Goal: Task Accomplishment & Management: Manage account settings

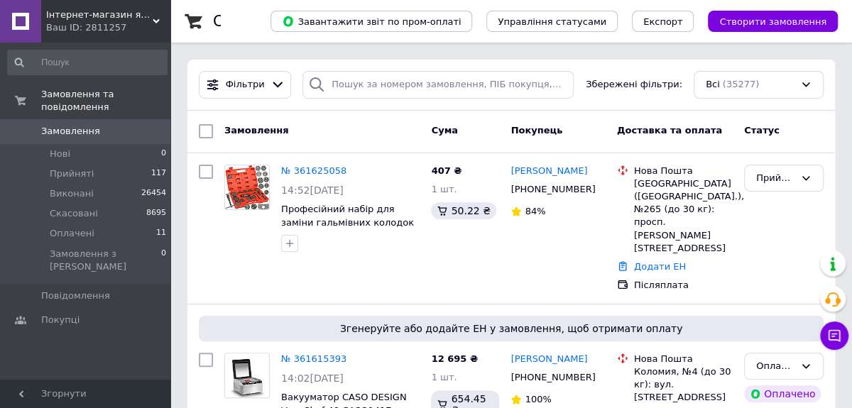
click at [156, 18] on icon at bounding box center [156, 21] width 7 height 7
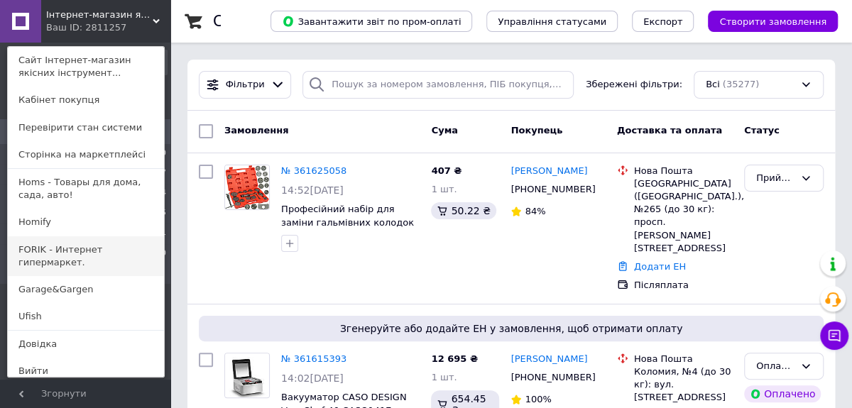
click at [60, 248] on link "FORIK - Интернет гипермаркет." at bounding box center [86, 257] width 156 height 40
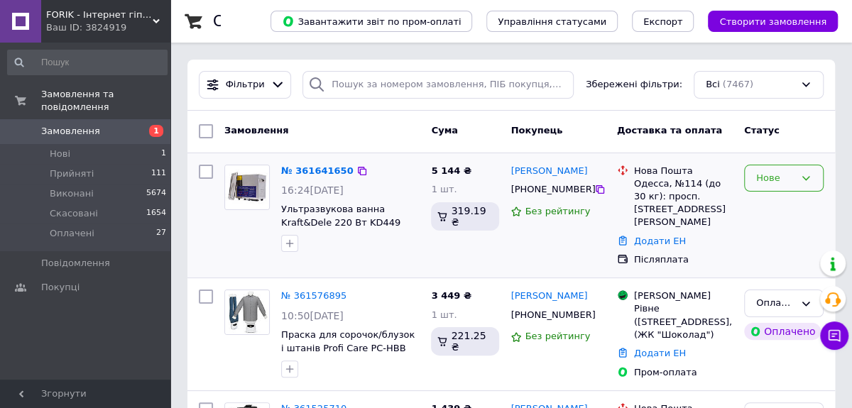
click at [769, 179] on div "Нове" at bounding box center [776, 178] width 38 height 15
click at [771, 198] on li "Прийнято" at bounding box center [784, 208] width 78 height 26
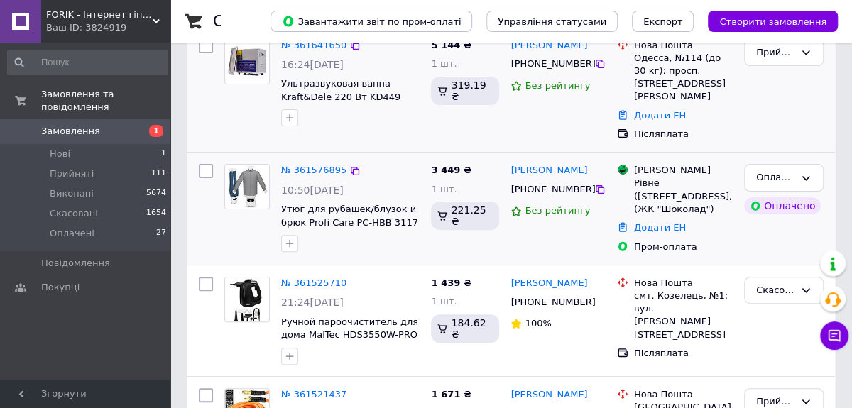
scroll to position [129, 0]
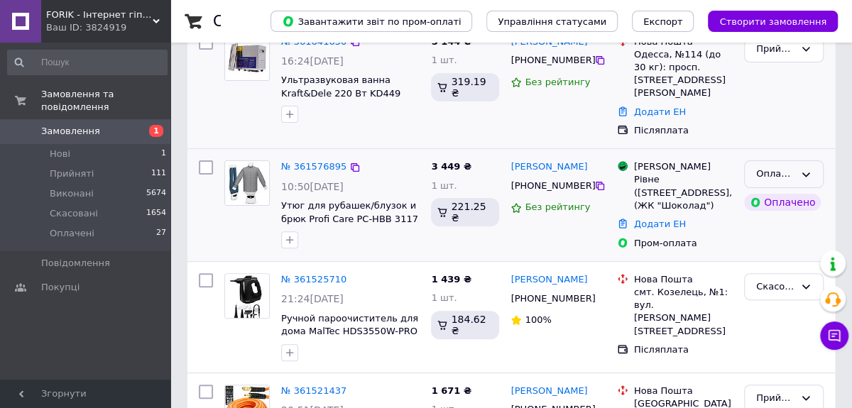
click at [788, 169] on div "Оплачено" at bounding box center [776, 174] width 38 height 15
click at [784, 197] on li "Прийнято" at bounding box center [784, 204] width 78 height 26
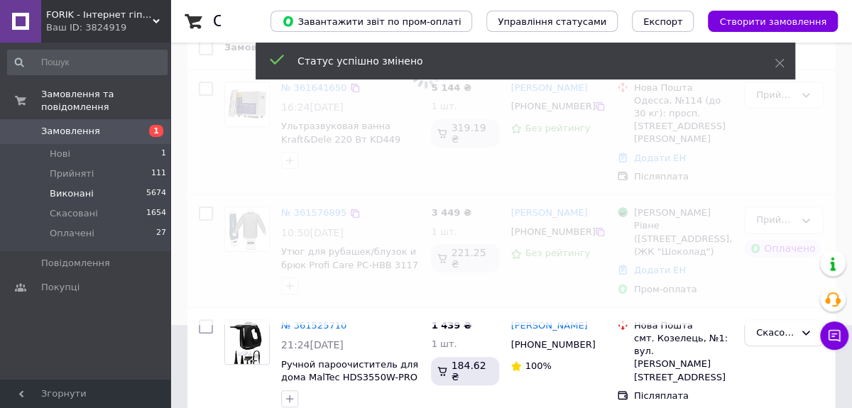
scroll to position [0, 0]
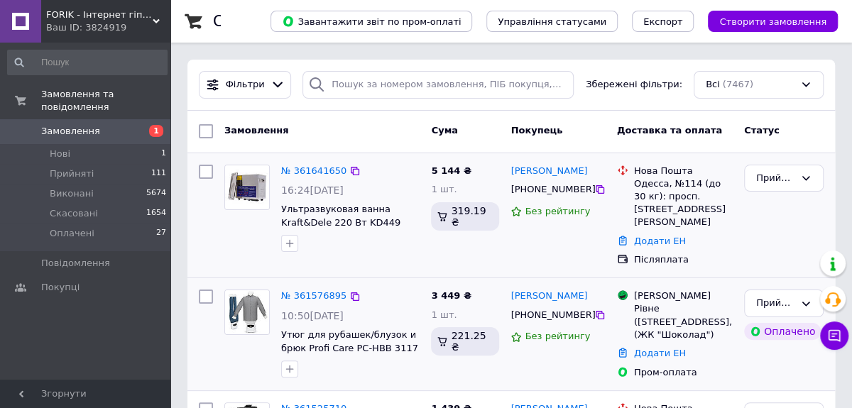
click at [91, 125] on span "Замовлення" at bounding box center [70, 131] width 59 height 13
click at [64, 125] on span "Замовлення" at bounding box center [70, 131] width 59 height 13
click at [72, 144] on li "Нові 1" at bounding box center [87, 154] width 175 height 20
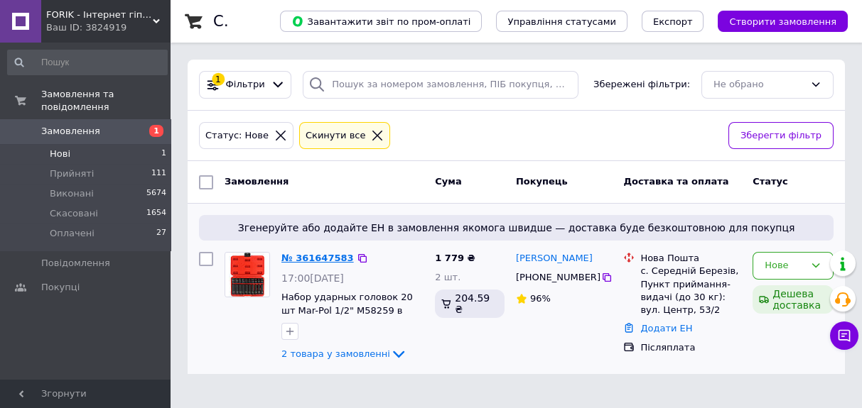
click at [324, 258] on link "№ 361647583" at bounding box center [317, 258] width 72 height 11
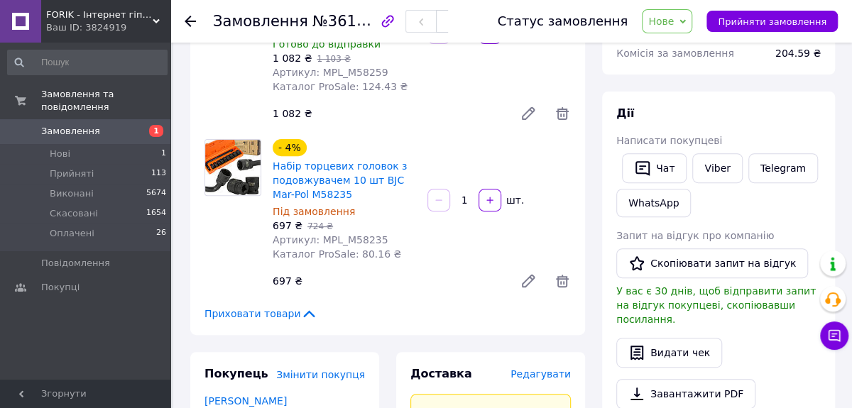
scroll to position [193, 0]
click at [559, 272] on icon at bounding box center [562, 280] width 17 height 17
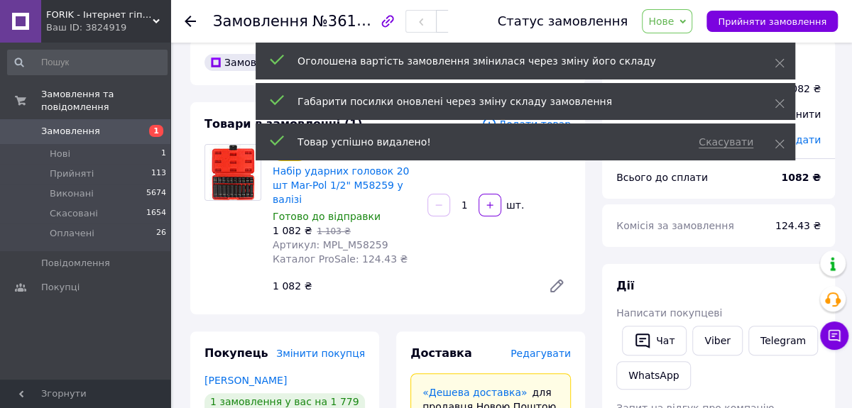
scroll to position [0, 0]
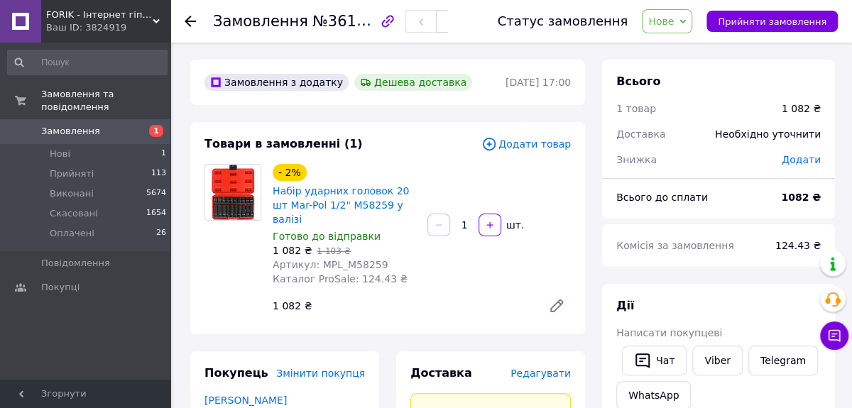
click at [688, 17] on span "Нове" at bounding box center [667, 21] width 50 height 24
click at [676, 49] on li "Прийнято" at bounding box center [675, 49] width 65 height 21
click at [59, 125] on span "Замовлення" at bounding box center [70, 131] width 59 height 13
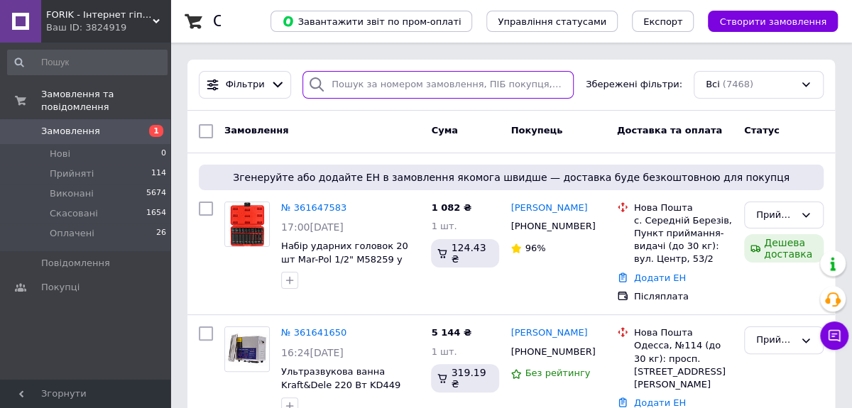
click at [375, 80] on input "search" at bounding box center [438, 85] width 271 height 28
paste input "Орест Палій"
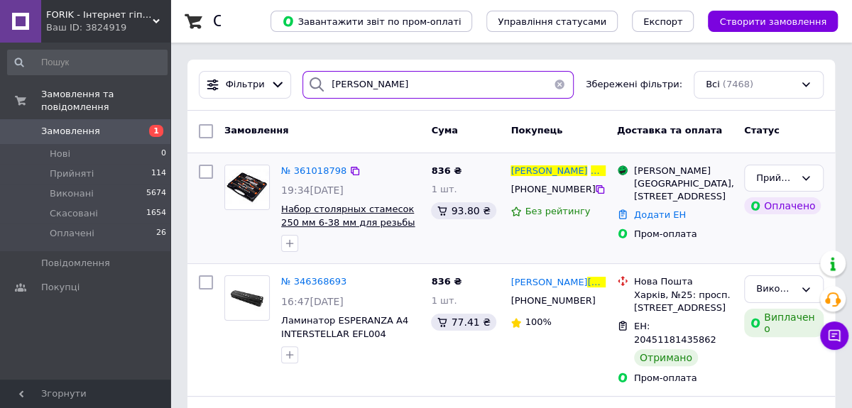
type input "Орест Палій"
click at [379, 209] on span "Набор столярных стамесок 250 мм 6-38 мм для резьбы по дереву 6 шт Kraft&Dele KD…" at bounding box center [348, 229] width 134 height 50
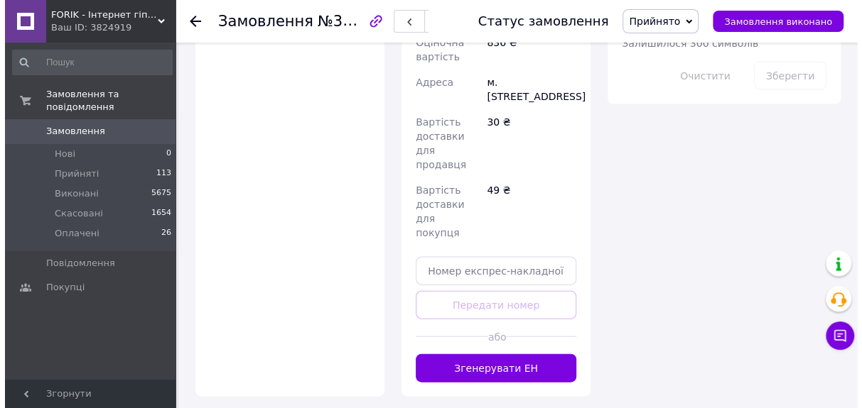
scroll to position [1421, 0]
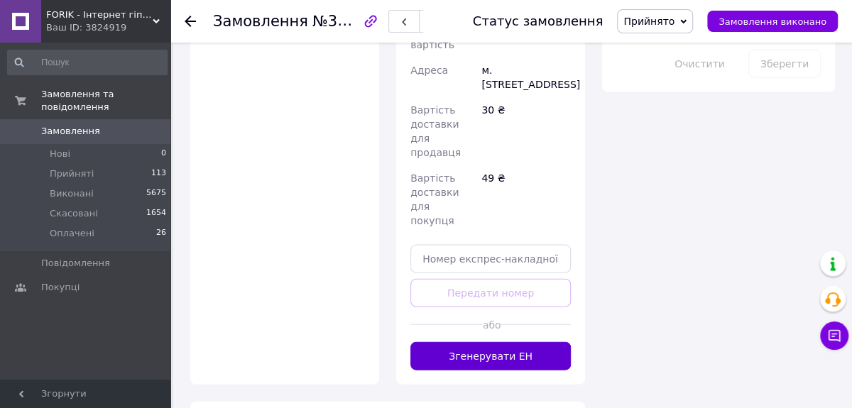
click at [482, 342] on button "Згенерувати ЕН" at bounding box center [491, 356] width 161 height 28
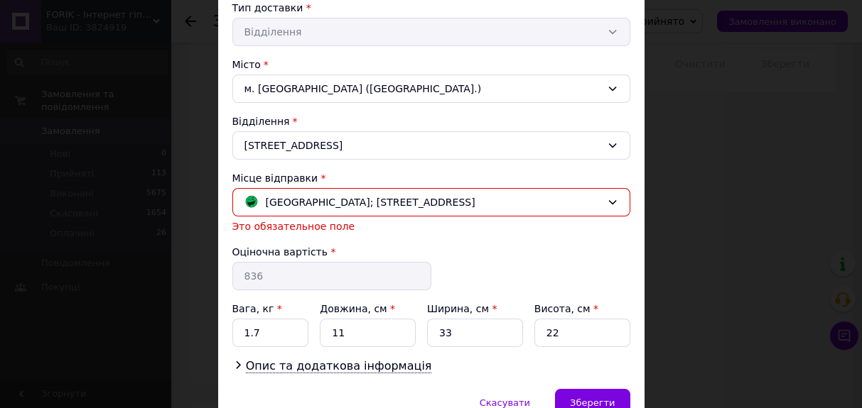
scroll to position [401, 0]
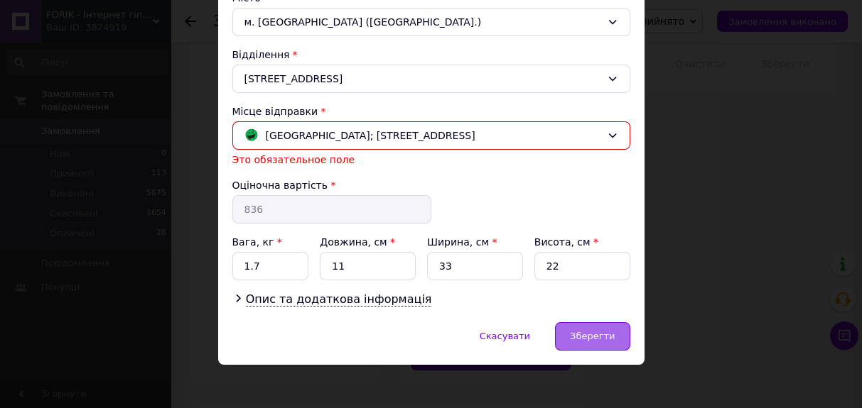
click at [587, 323] on div "Зберегти" at bounding box center [592, 337] width 75 height 28
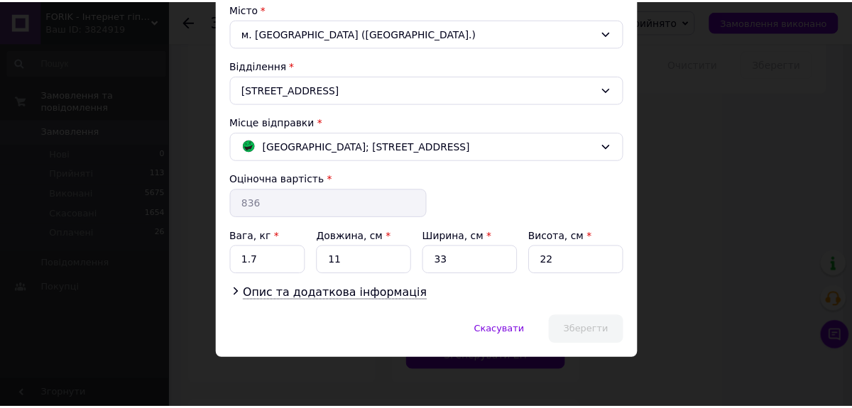
scroll to position [384, 0]
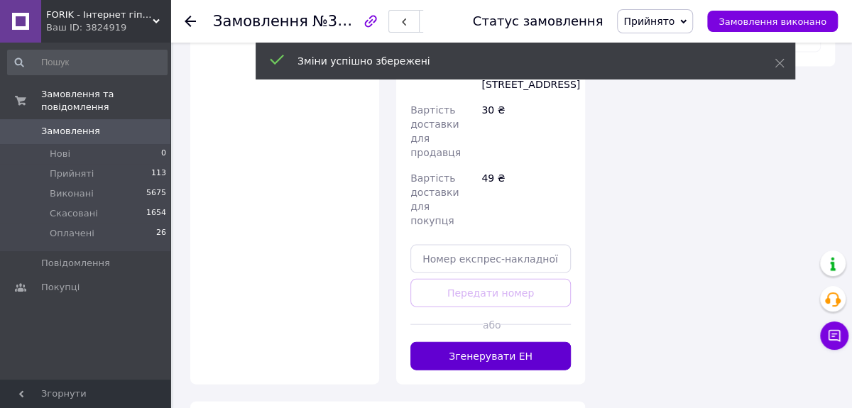
click at [493, 342] on button "Згенерувати ЕН" at bounding box center [491, 356] width 161 height 28
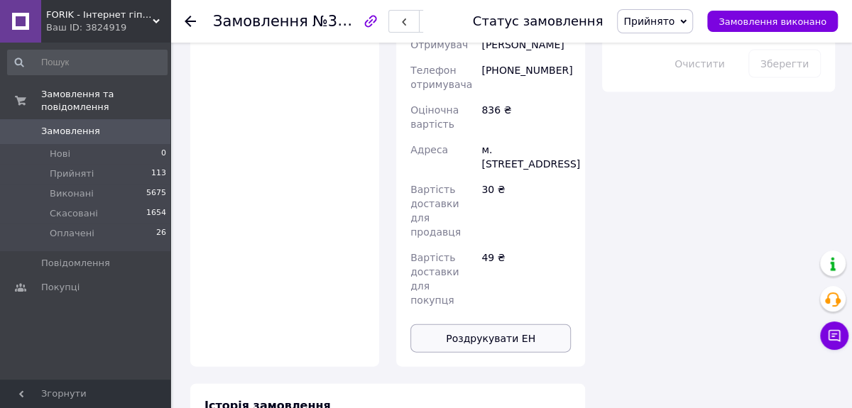
click at [487, 325] on button "Роздрукувати ЕН" at bounding box center [491, 339] width 161 height 28
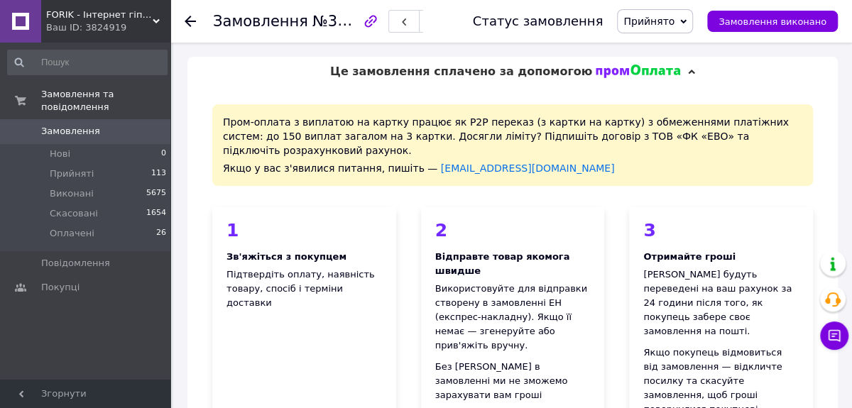
scroll to position [0, 0]
click at [158, 18] on icon at bounding box center [156, 21] width 7 height 7
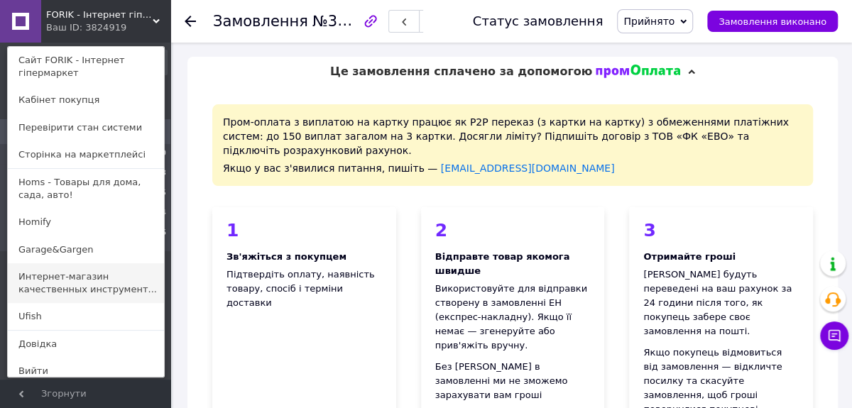
click at [82, 287] on link "Интернет-магазин качественных инструмент..." at bounding box center [86, 284] width 156 height 40
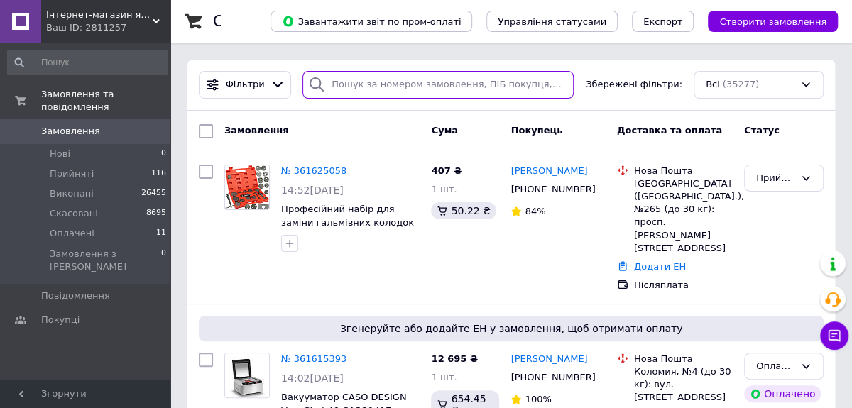
click at [354, 85] on input "search" at bounding box center [438, 85] width 271 height 28
paste input "360153519UA"
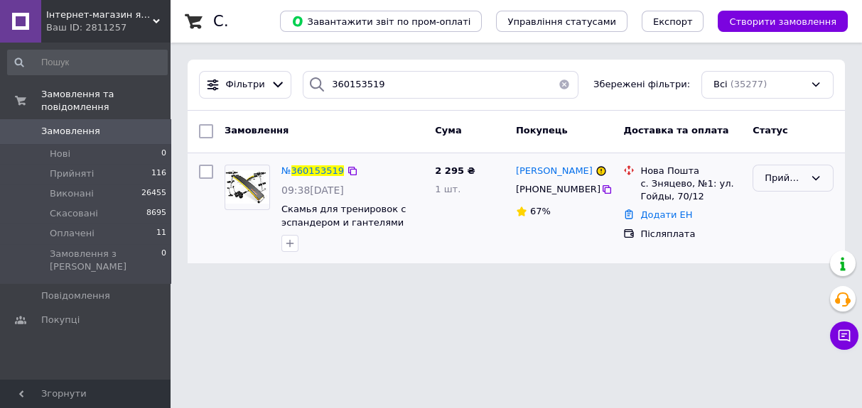
click at [786, 177] on div "Прийнято" at bounding box center [784, 178] width 40 height 15
click at [776, 231] on li "Скасовано" at bounding box center [793, 234] width 80 height 26
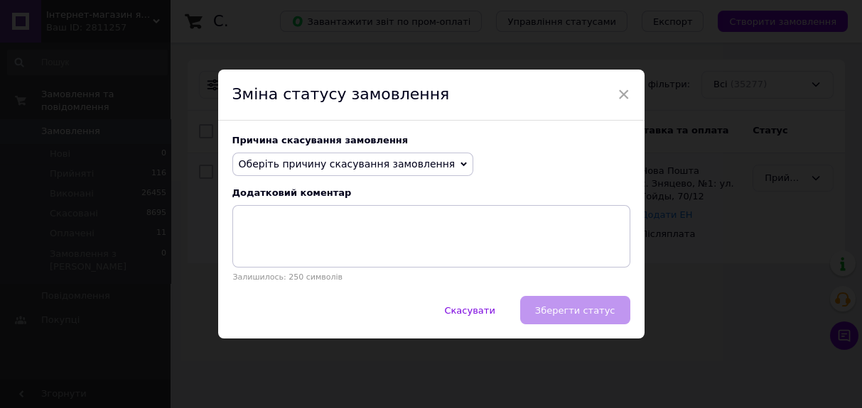
click at [378, 164] on span "Оберіть причину скасування замовлення" at bounding box center [347, 163] width 217 height 11
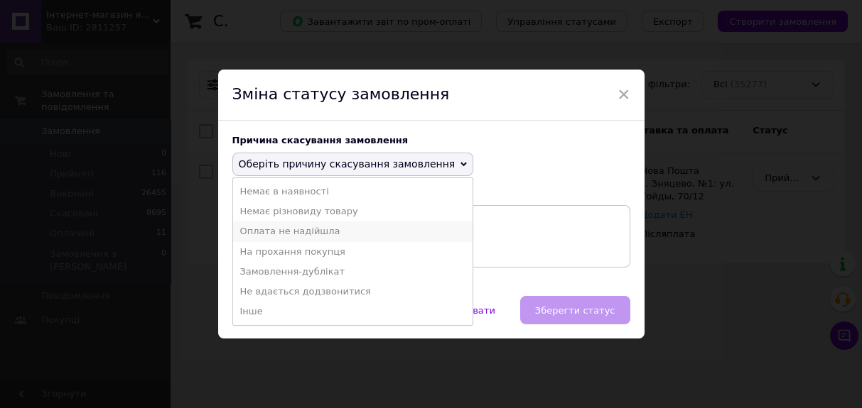
click at [273, 235] on li "Оплата не надійшла" at bounding box center [353, 232] width 240 height 20
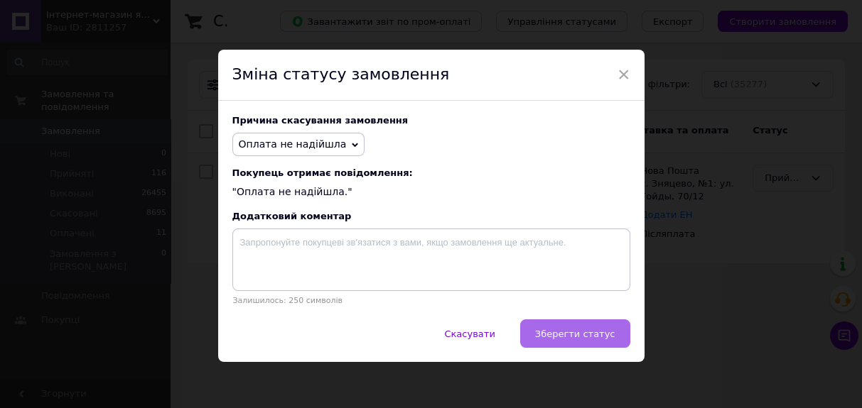
click at [546, 333] on button "Зберегти статус" at bounding box center [575, 334] width 110 height 28
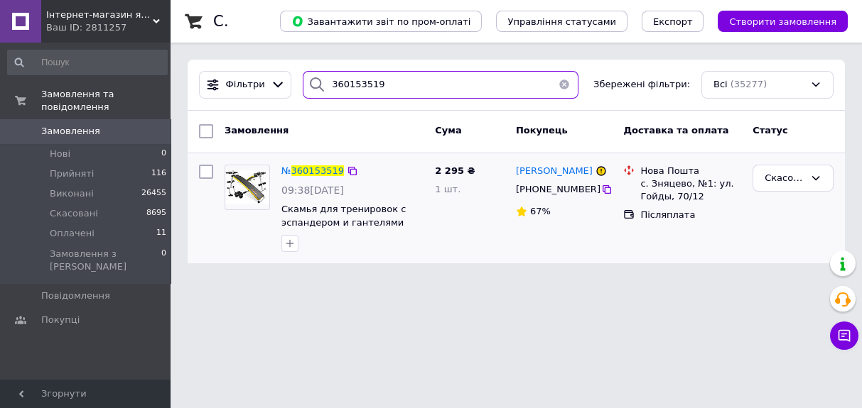
drag, startPoint x: 394, startPoint y: 85, endPoint x: 307, endPoint y: 87, distance: 86.7
click at [307, 87] on div "360153519" at bounding box center [441, 85] width 276 height 28
paste input "516999UA"
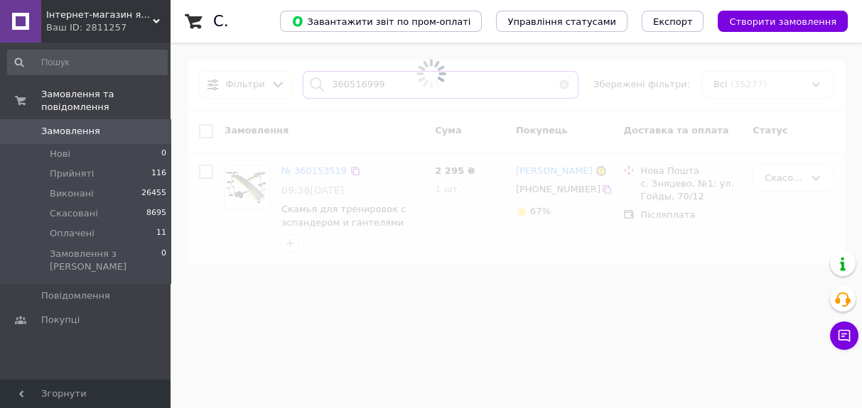
type input "360516999"
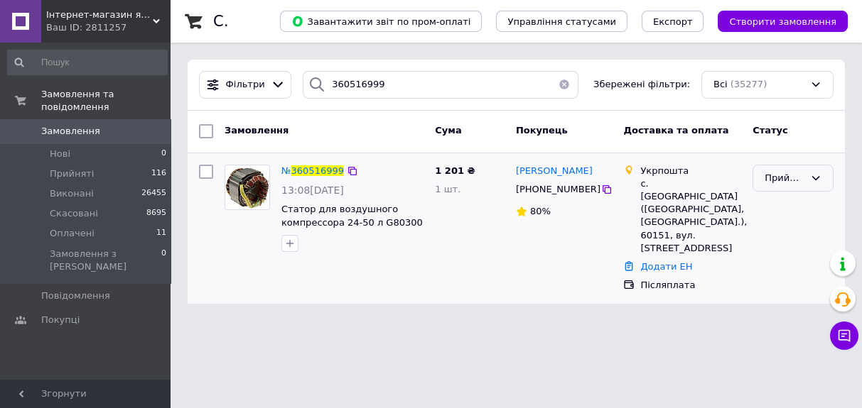
click at [787, 176] on div "Прийнято" at bounding box center [784, 178] width 40 height 15
click at [798, 231] on li "Скасовано" at bounding box center [793, 234] width 80 height 26
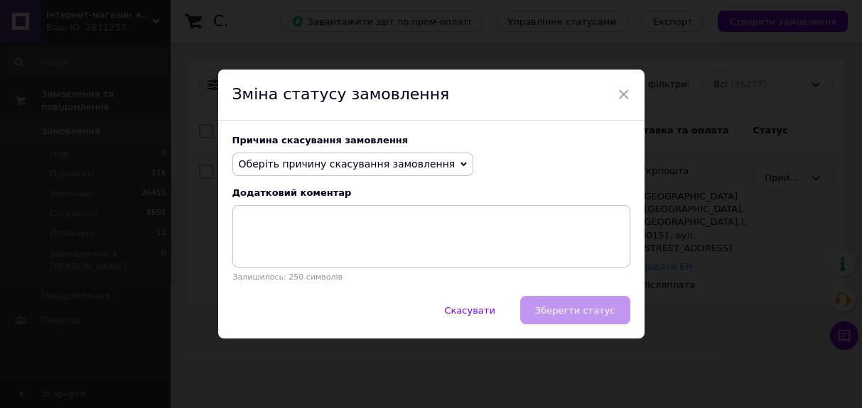
click at [388, 163] on span "Оберіть причину скасування замовлення" at bounding box center [347, 163] width 217 height 11
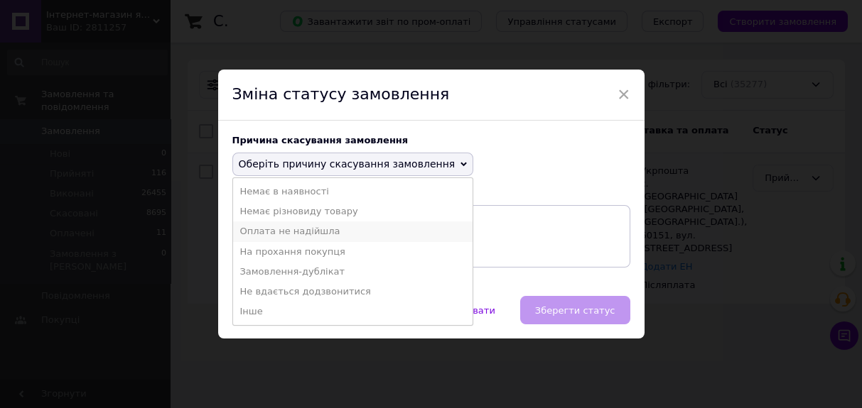
click at [307, 232] on li "Оплата не надійшла" at bounding box center [353, 232] width 240 height 20
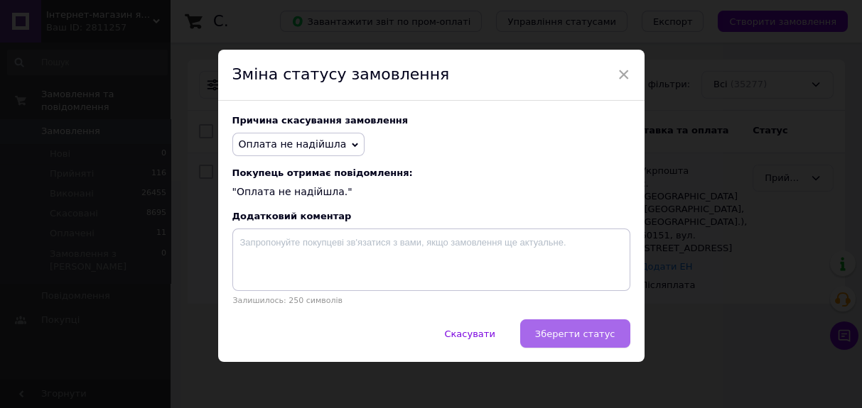
click at [597, 337] on span "Зберегти статус" at bounding box center [575, 334] width 80 height 11
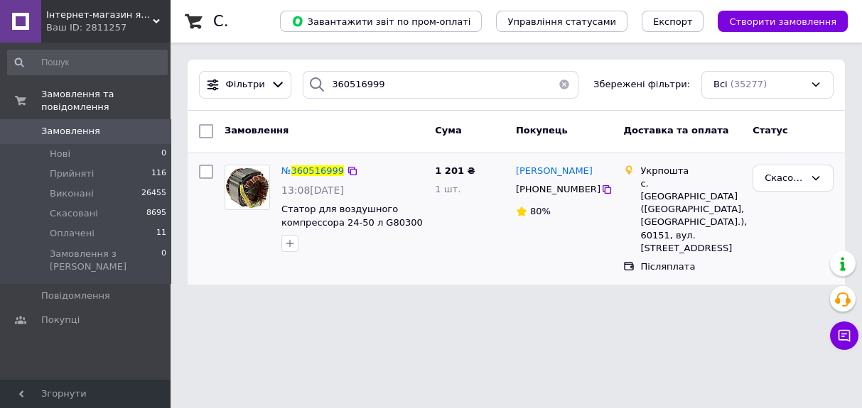
click at [70, 125] on span "Замовлення" at bounding box center [70, 131] width 59 height 13
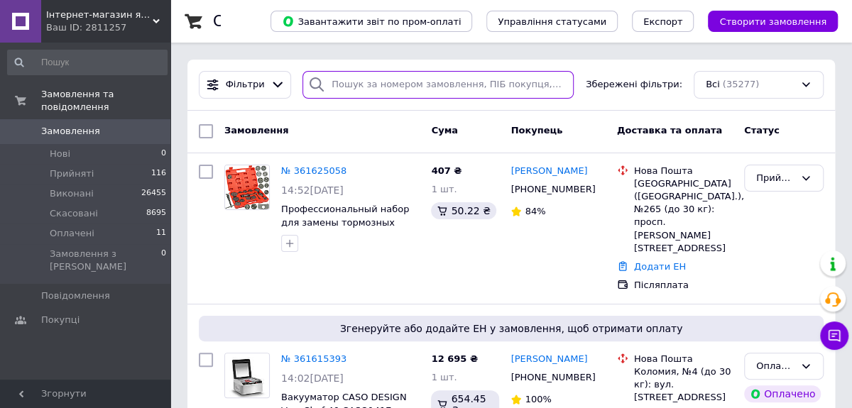
click at [364, 80] on input "search" at bounding box center [438, 85] width 271 height 28
paste input "[PERSON_NAME]"
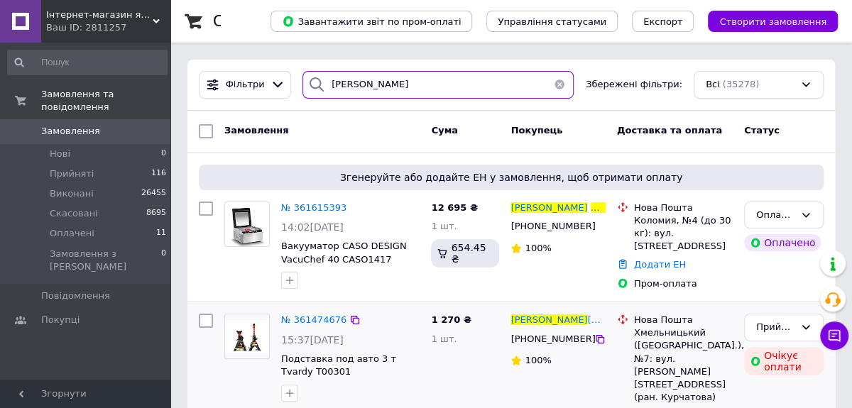
type input "[PERSON_NAME]"
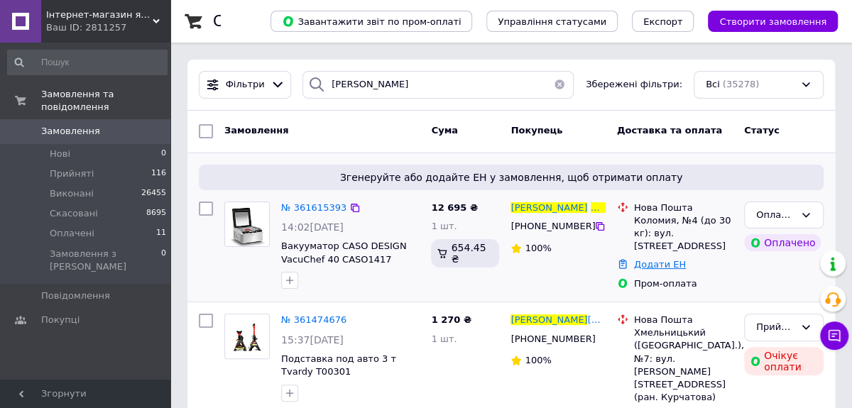
click at [659, 261] on link "Додати ЕН" at bounding box center [660, 264] width 52 height 11
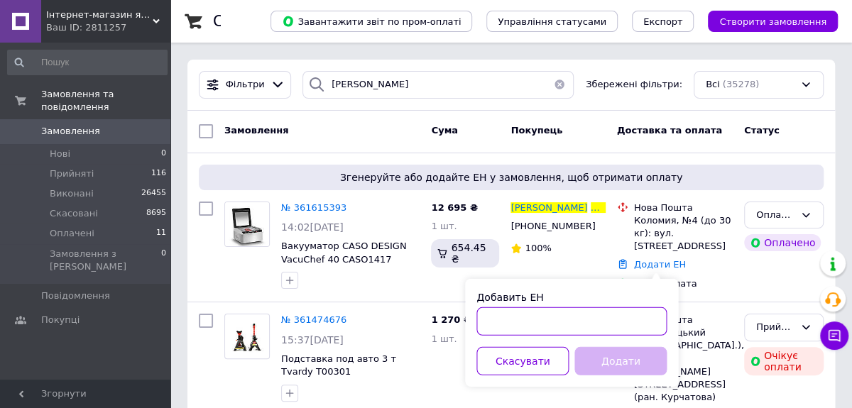
click at [492, 325] on input "Добавить ЕН" at bounding box center [572, 322] width 190 height 28
paste input "20451247387936"
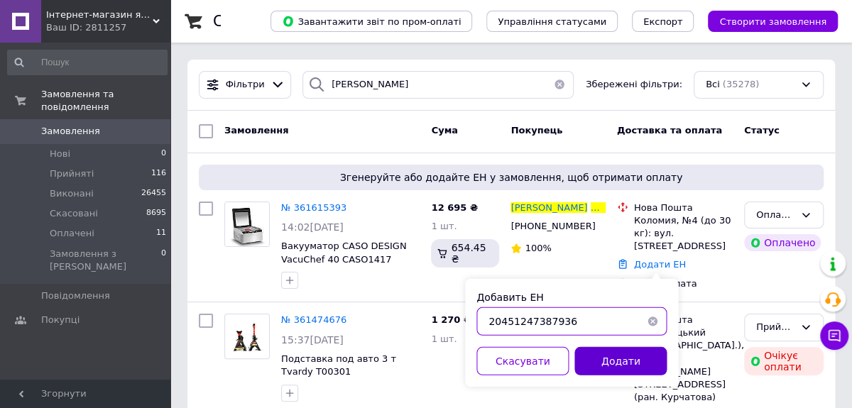
type input "20451247387936"
click at [606, 357] on button "Додати" at bounding box center [621, 361] width 92 height 28
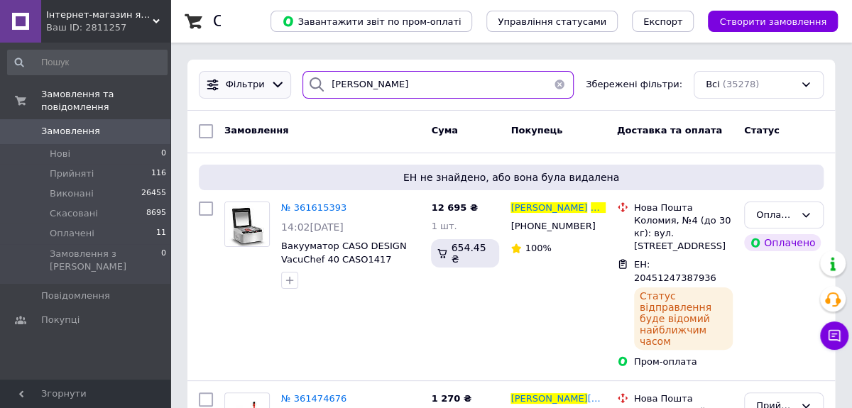
drag, startPoint x: 423, startPoint y: 79, endPoint x: 260, endPoint y: 73, distance: 162.8
click at [260, 73] on div "Фільтри Віктор Перегінець Збережені фільтри: Всі (35278)" at bounding box center [511, 85] width 636 height 28
paste input "митро Сидор"
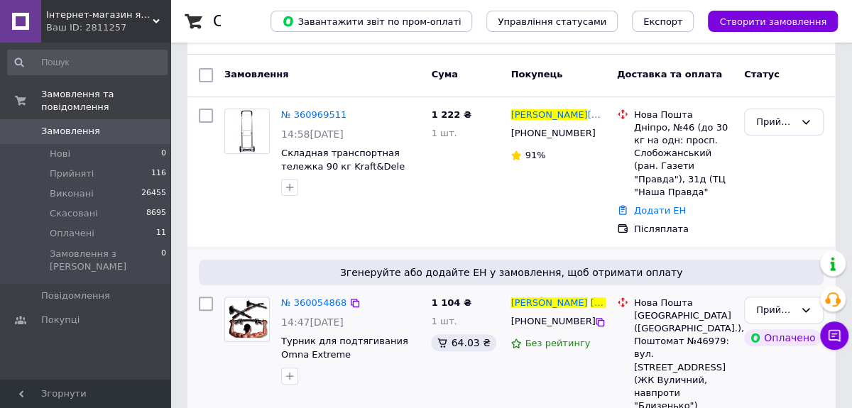
scroll to position [129, 0]
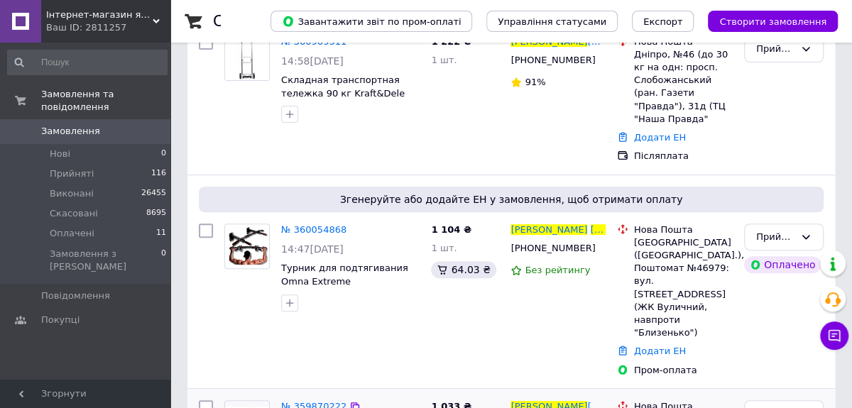
type input "Дмитро Сидор"
click at [663, 346] on link "Додати ЕН" at bounding box center [660, 351] width 52 height 11
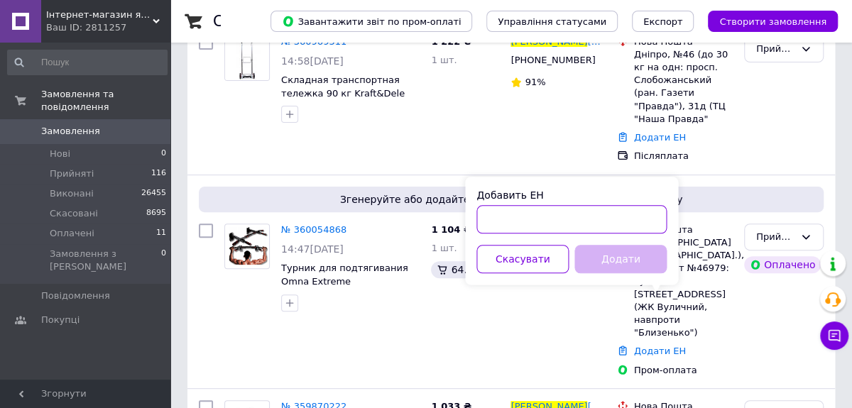
click at [495, 217] on input "Добавить ЕН" at bounding box center [572, 219] width 190 height 28
paste input "20451247062388"
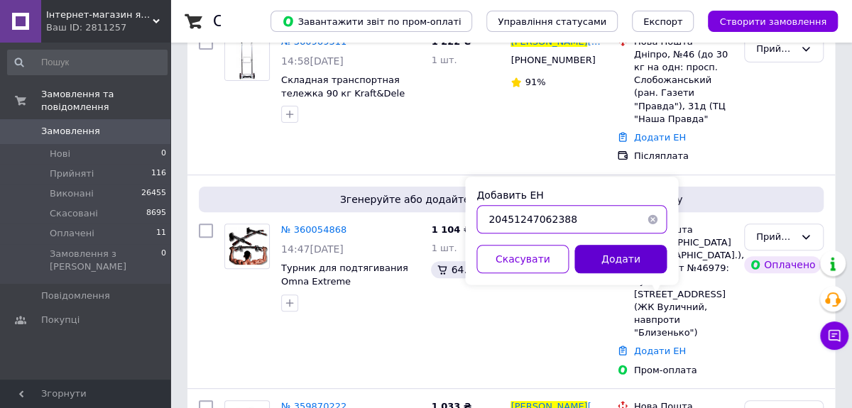
type input "20451247062388"
click at [615, 265] on button "Додати" at bounding box center [621, 259] width 92 height 28
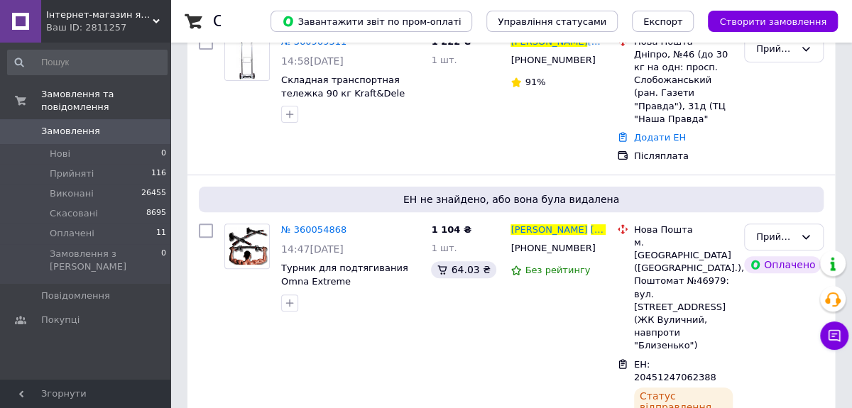
click at [154, 19] on use at bounding box center [156, 21] width 7 height 4
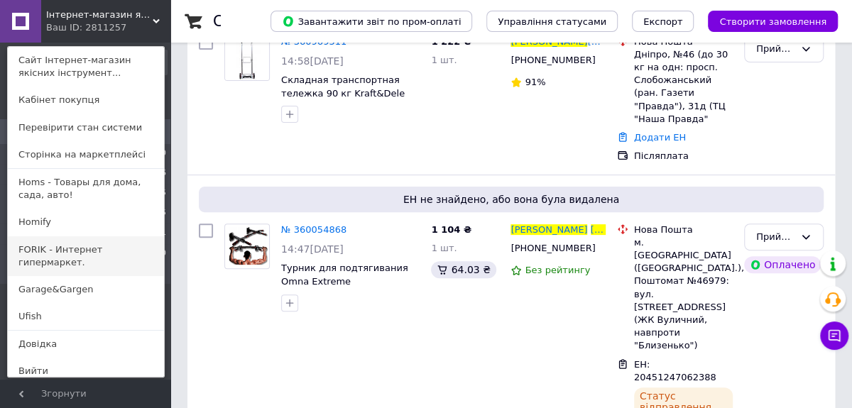
click at [80, 249] on link "FORIK - Интернет гипермаркет." at bounding box center [86, 257] width 156 height 40
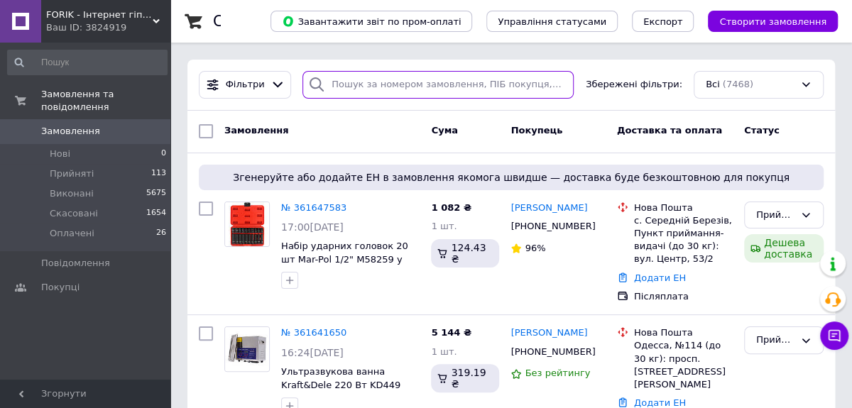
click at [402, 84] on input "search" at bounding box center [438, 85] width 271 height 28
paste input "Олександр Вільчинський"
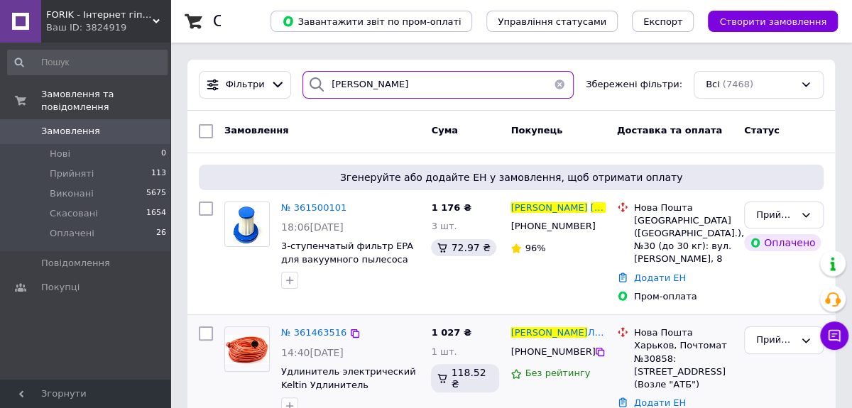
type input "Олександр Вільчинський"
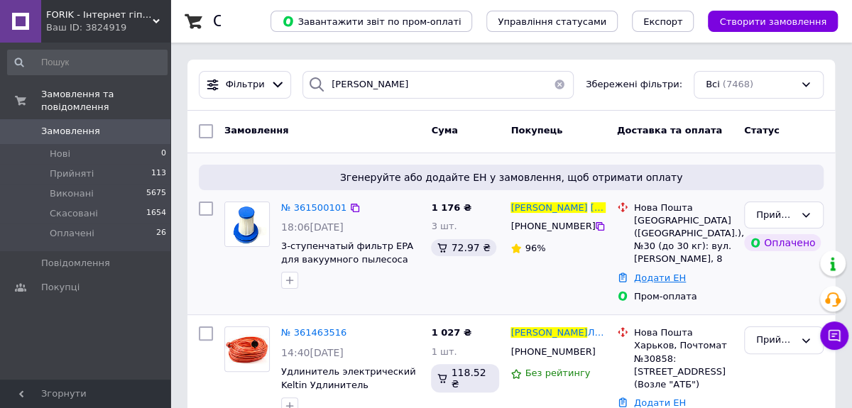
click at [670, 273] on link "Додати ЕН" at bounding box center [660, 278] width 52 height 11
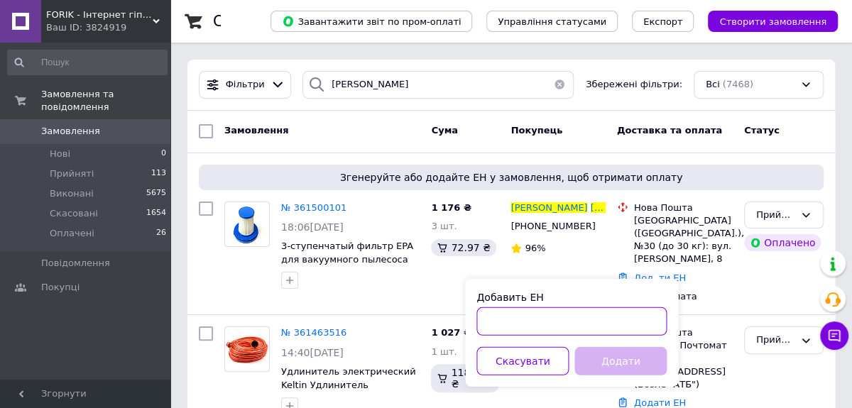
click at [511, 324] on input "Добавить ЕН" at bounding box center [572, 322] width 190 height 28
paste input "20451247028525"
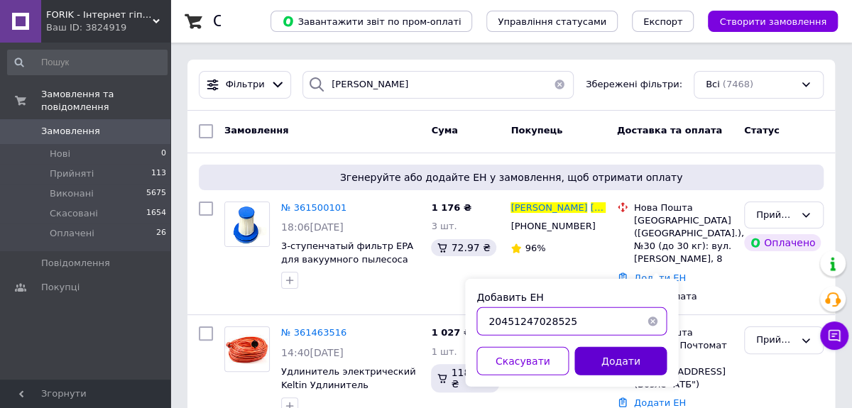
type input "20451247028525"
click at [596, 352] on button "Додати" at bounding box center [621, 361] width 92 height 28
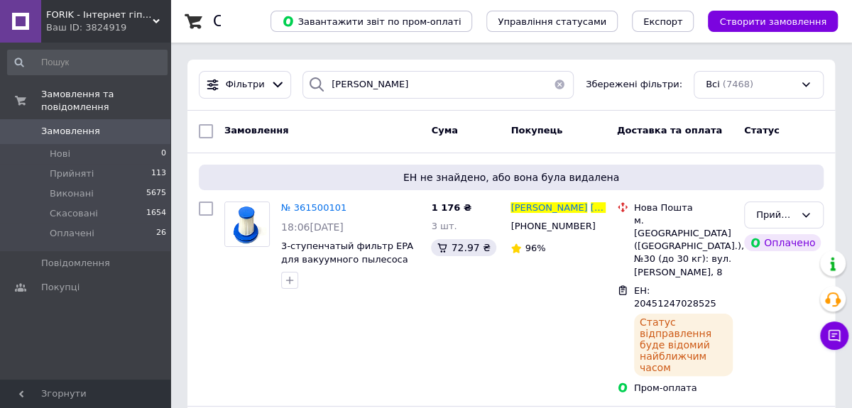
click at [151, 18] on span "FORIK - Інтернет гіпермаркет" at bounding box center [99, 15] width 107 height 13
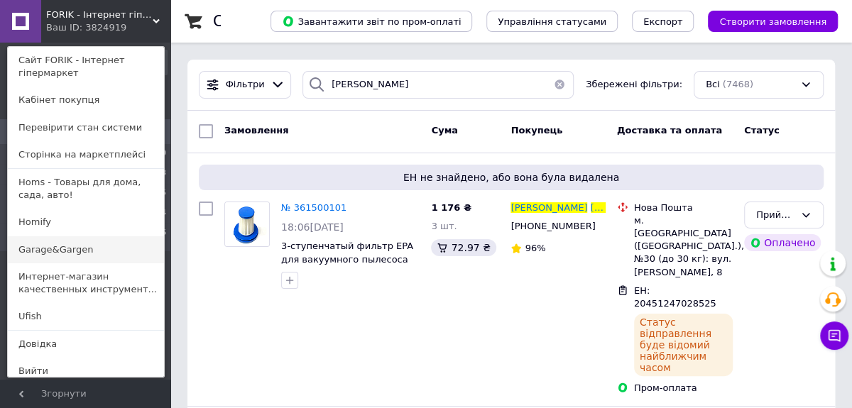
click at [70, 252] on link "Garage&Gargen" at bounding box center [86, 250] width 156 height 27
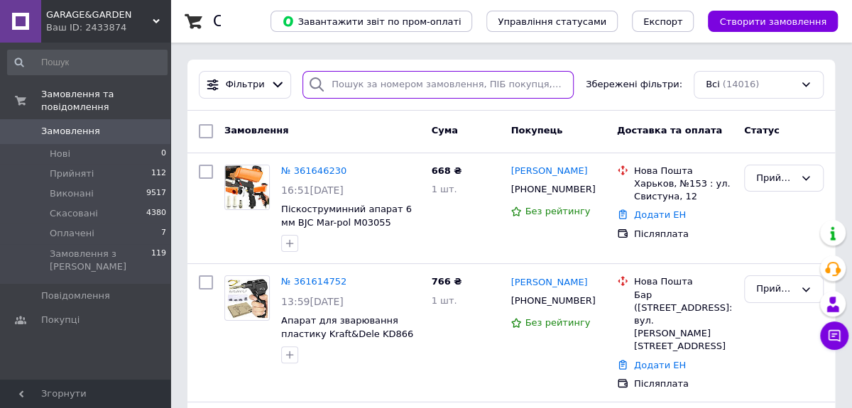
click at [372, 86] on input "search" at bounding box center [438, 85] width 271 height 28
paste input "[PERSON_NAME]"
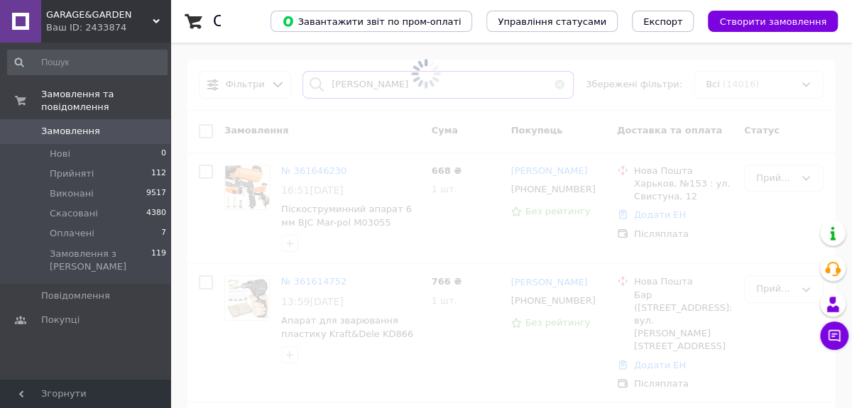
type input "[PERSON_NAME]"
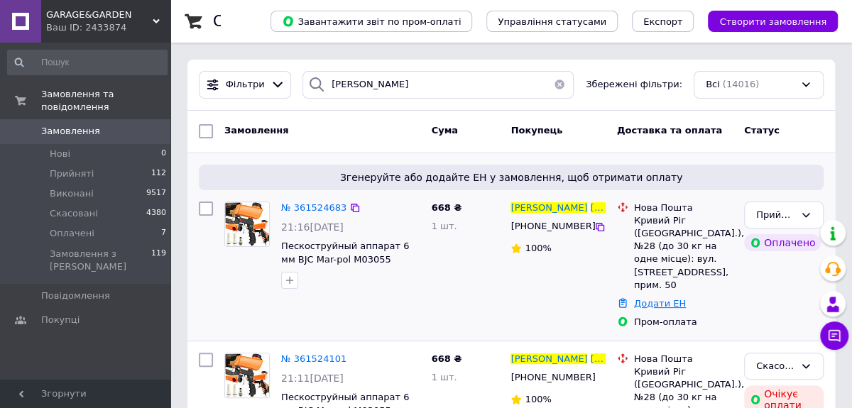
click at [659, 305] on link "Додати ЕН" at bounding box center [660, 303] width 52 height 11
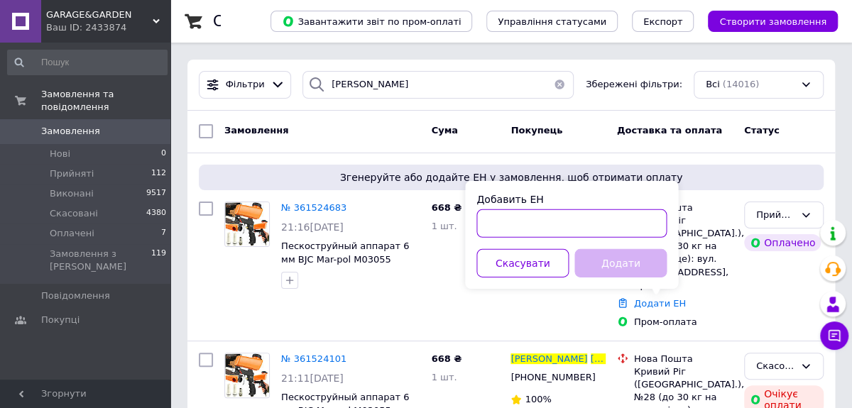
click at [503, 227] on input "Добавить ЕН" at bounding box center [572, 224] width 190 height 28
paste input "20451246795111"
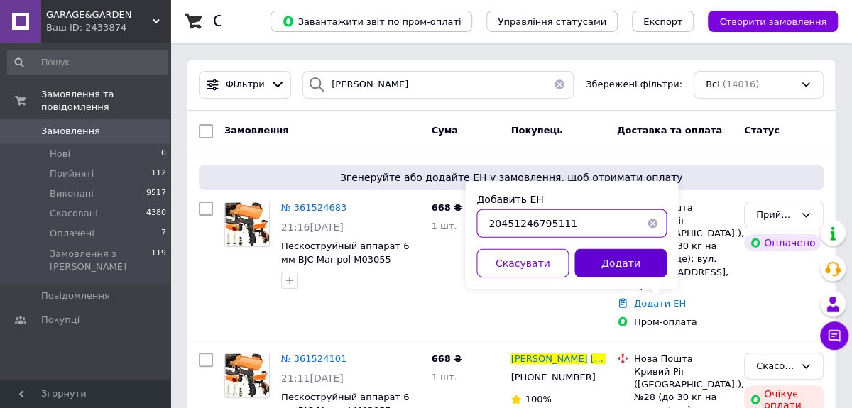
type input "20451246795111"
click at [601, 266] on button "Додати" at bounding box center [621, 263] width 92 height 28
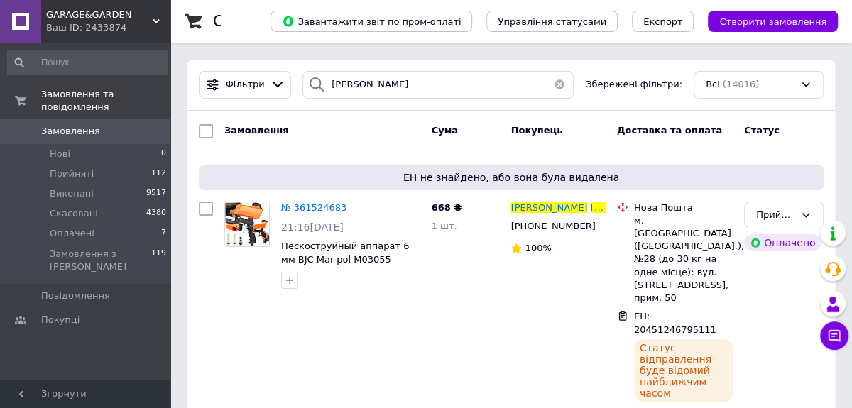
click at [158, 11] on div "GARAGE&GARDEN Ваш ID: 2433874" at bounding box center [105, 21] width 129 height 43
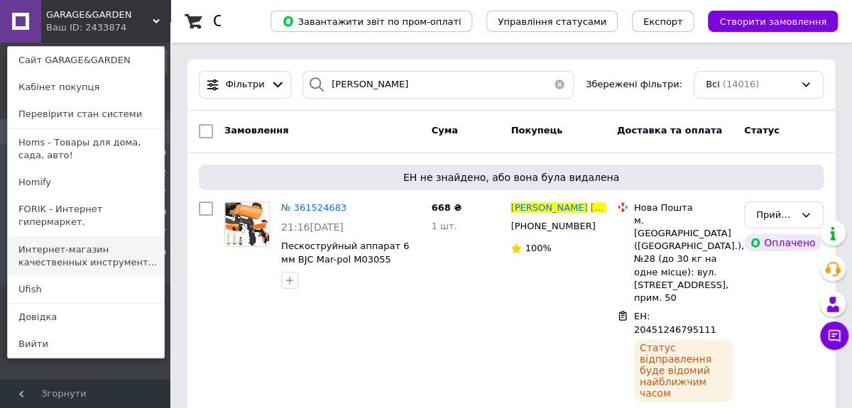
click at [117, 239] on link "Интернет-магазин качественных инструмент..." at bounding box center [86, 257] width 156 height 40
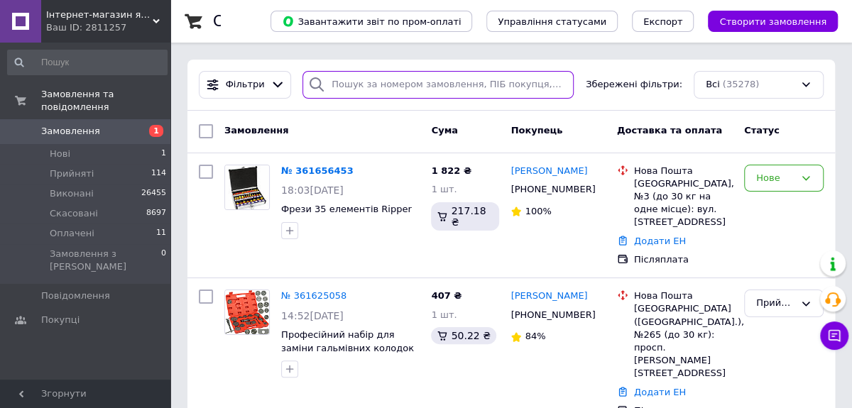
click at [376, 84] on input "search" at bounding box center [438, 85] width 271 height 28
paste input "Надія Петіна"
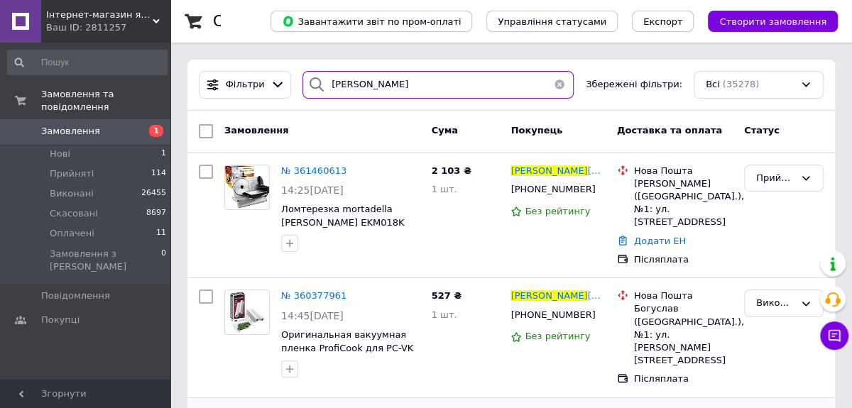
type input "Надія Петіна"
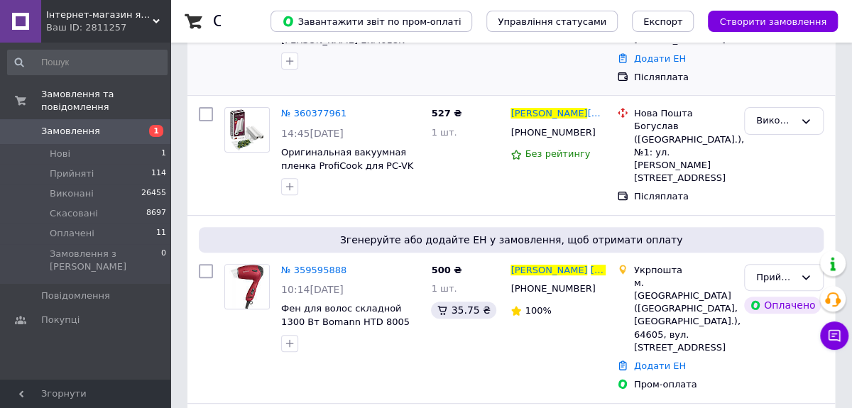
scroll to position [258, 0]
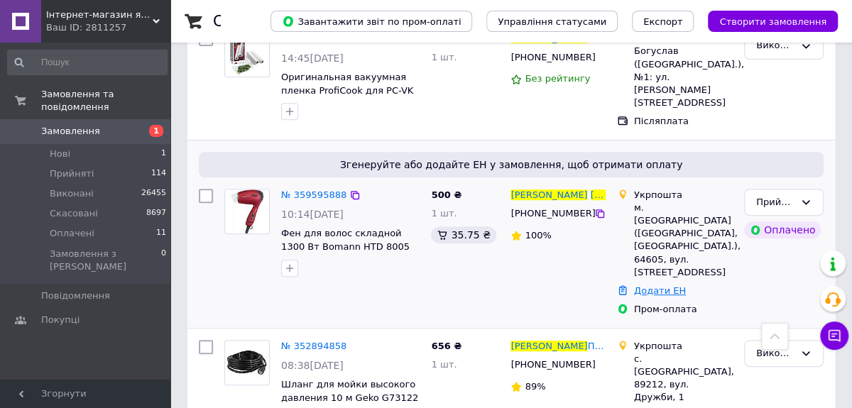
click at [654, 286] on link "Додати ЕН" at bounding box center [660, 291] width 52 height 11
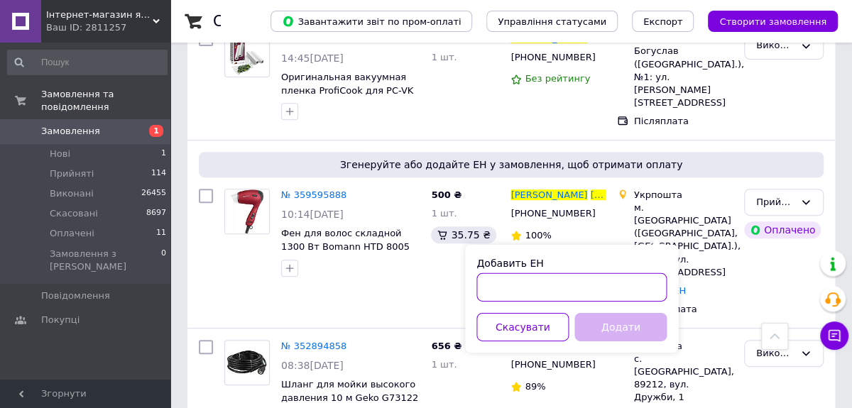
click at [506, 282] on input "Добавить ЕН" at bounding box center [572, 287] width 190 height 28
paste input "0505368654498"
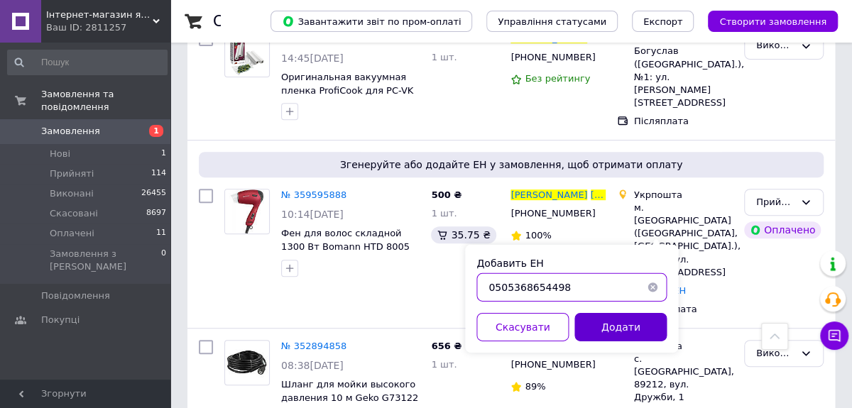
type input "0505368654498"
click at [607, 325] on button "Додати" at bounding box center [621, 327] width 92 height 28
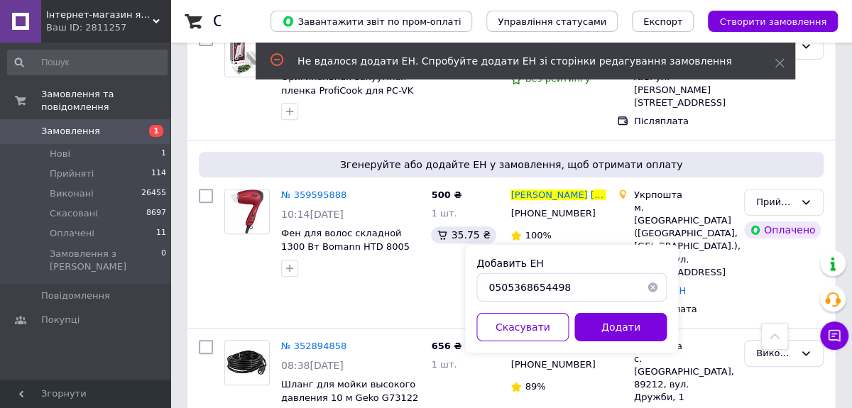
click at [651, 287] on button "button" at bounding box center [653, 287] width 28 height 28
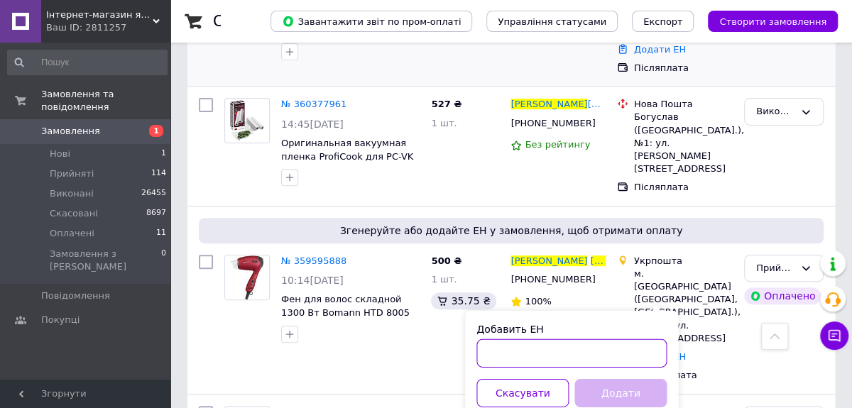
scroll to position [0, 0]
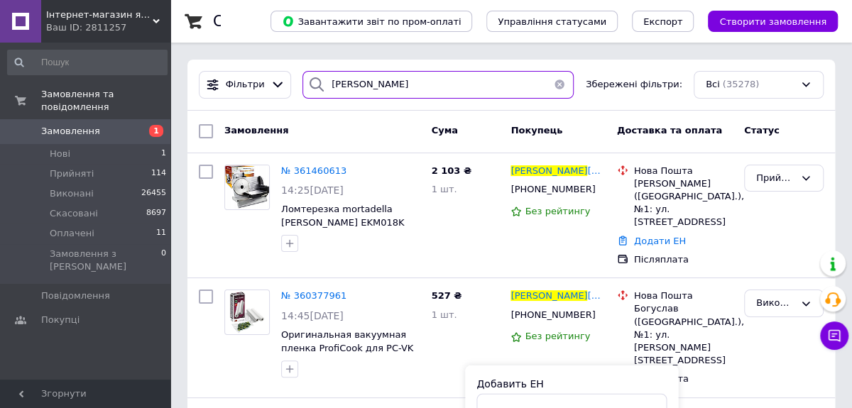
drag, startPoint x: 385, startPoint y: 83, endPoint x: 291, endPoint y: 87, distance: 93.8
click at [297, 87] on div "[PERSON_NAME]" at bounding box center [438, 85] width 283 height 28
paste input "икола Скиб"
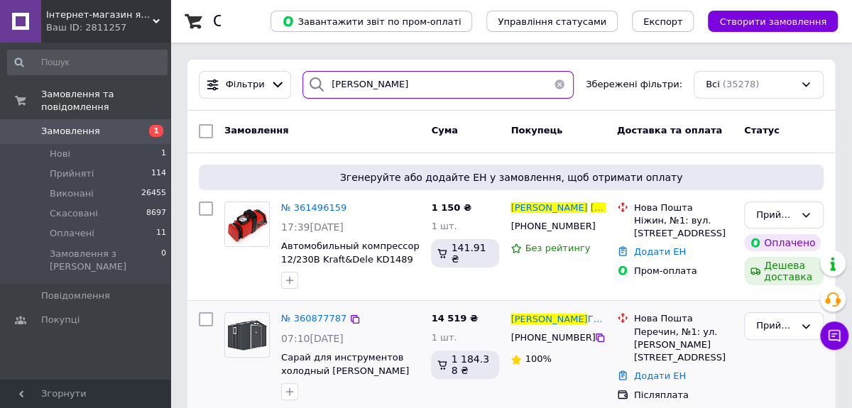
type input "[PERSON_NAME]"
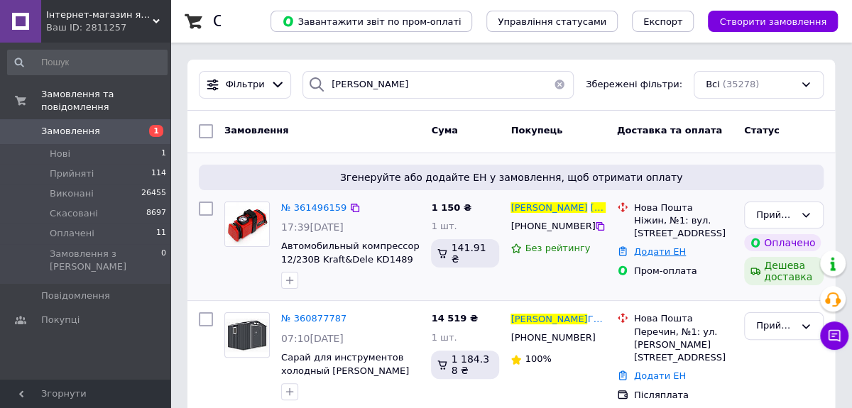
click at [661, 251] on link "Додати ЕН" at bounding box center [660, 251] width 52 height 11
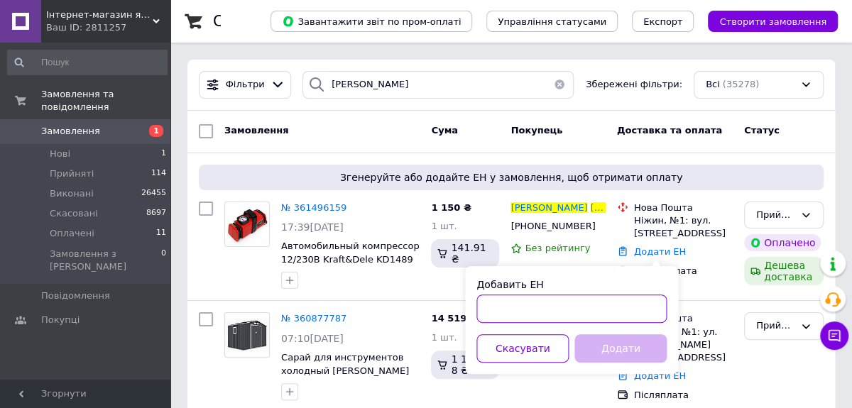
click at [531, 306] on input "Добавить ЕН" at bounding box center [572, 309] width 190 height 28
paste input "20451246801318"
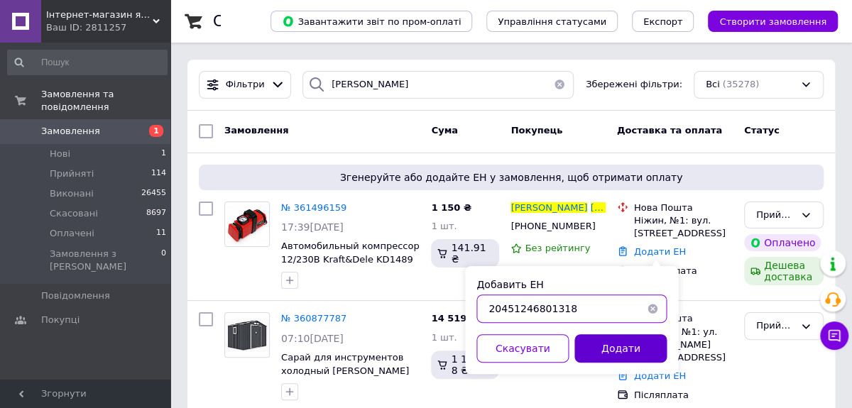
type input "20451246801318"
click at [597, 337] on button "Додати" at bounding box center [621, 349] width 92 height 28
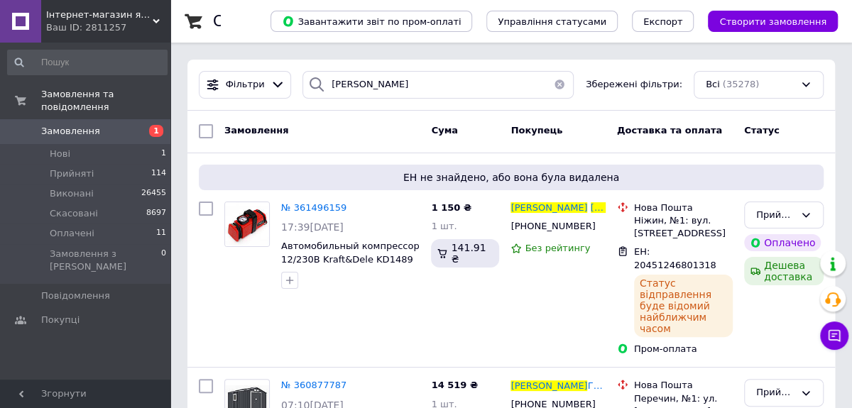
click at [159, 15] on div "Інтернет-магазин якісних інструментів ''VERFO'' Ваш ID: 2811257" at bounding box center [105, 21] width 129 height 43
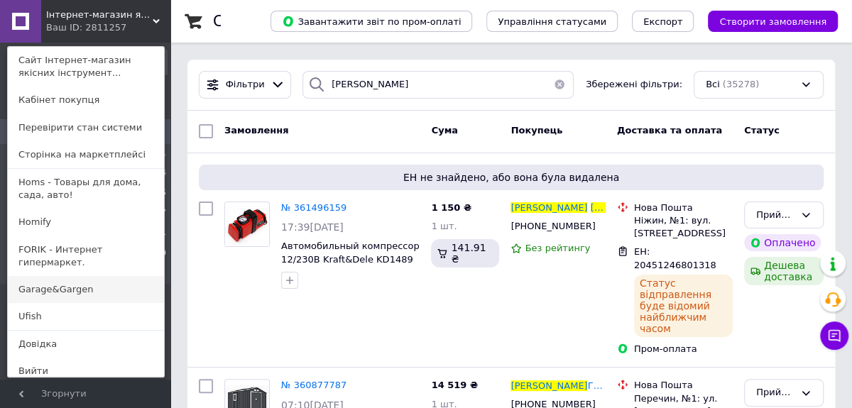
click at [80, 276] on link "Garage&Gargen" at bounding box center [86, 289] width 156 height 27
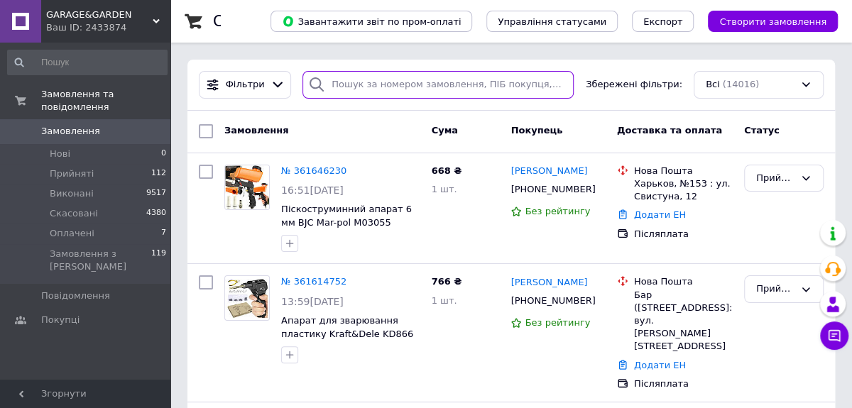
click at [346, 86] on input "search" at bounding box center [438, 85] width 271 height 28
paste input "[PERSON_NAME]"
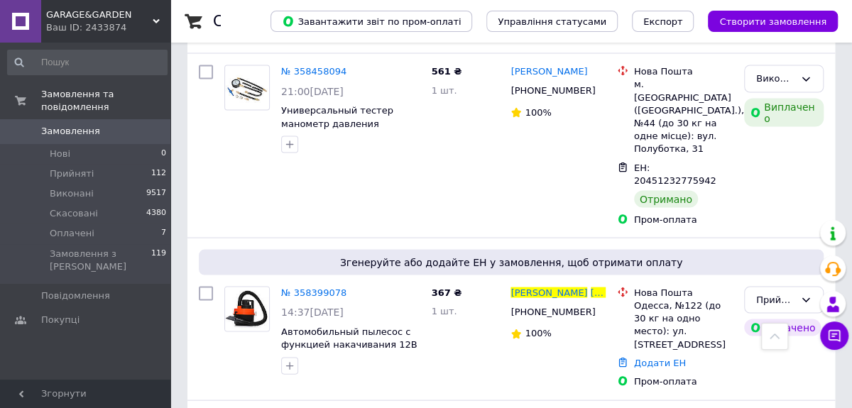
scroll to position [1356, 0]
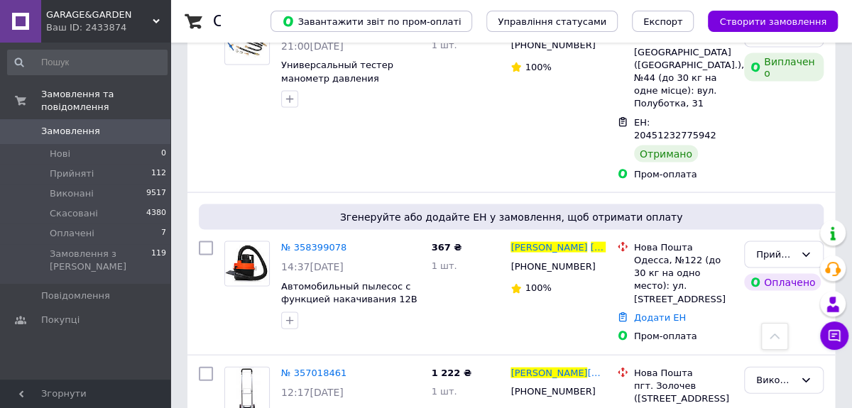
type input "[PERSON_NAME]"
click at [657, 313] on link "Додати ЕН" at bounding box center [660, 318] width 52 height 11
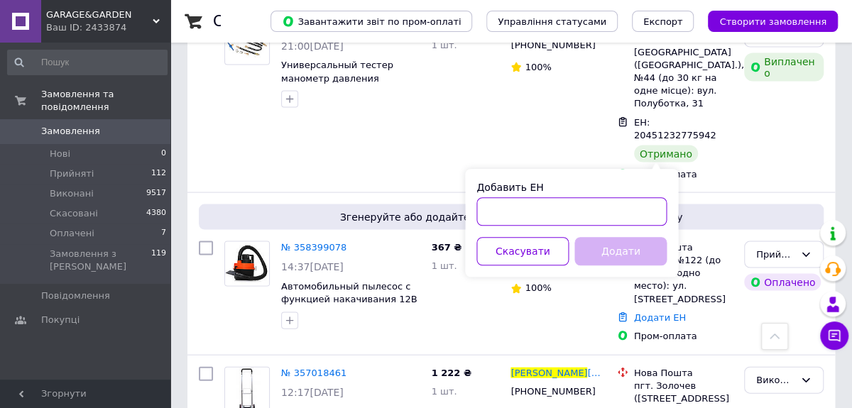
click at [496, 207] on input "Добавить ЕН" at bounding box center [572, 212] width 190 height 28
paste input "20451246879566"
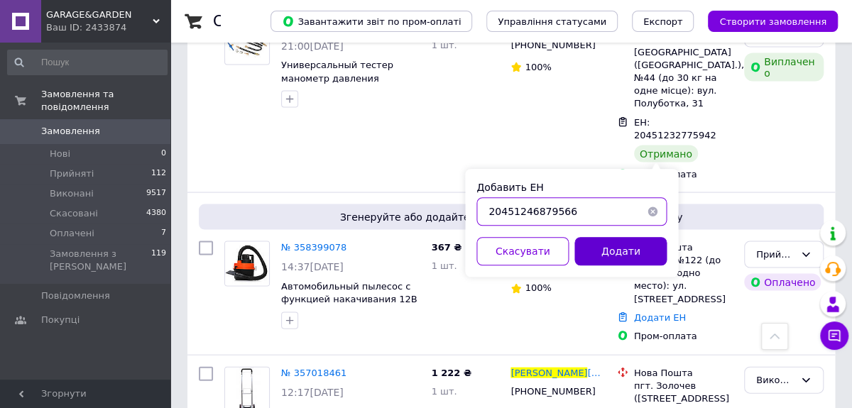
type input "20451246879566"
click at [612, 249] on button "Додати" at bounding box center [621, 252] width 92 height 28
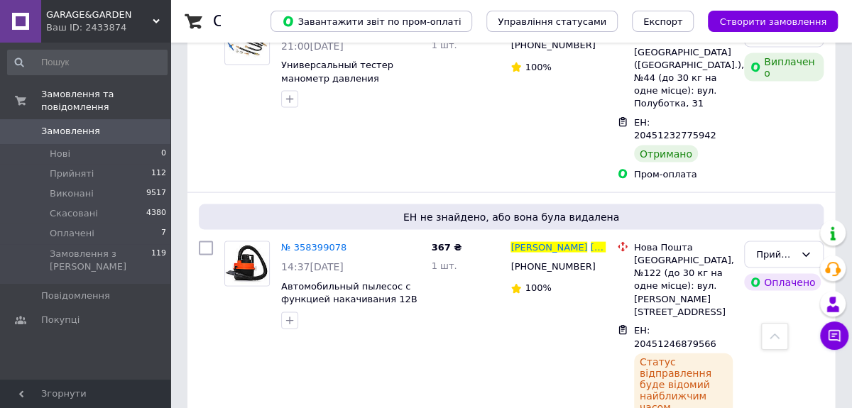
click at [152, 17] on span "GARAGE&GARDEN" at bounding box center [99, 15] width 107 height 13
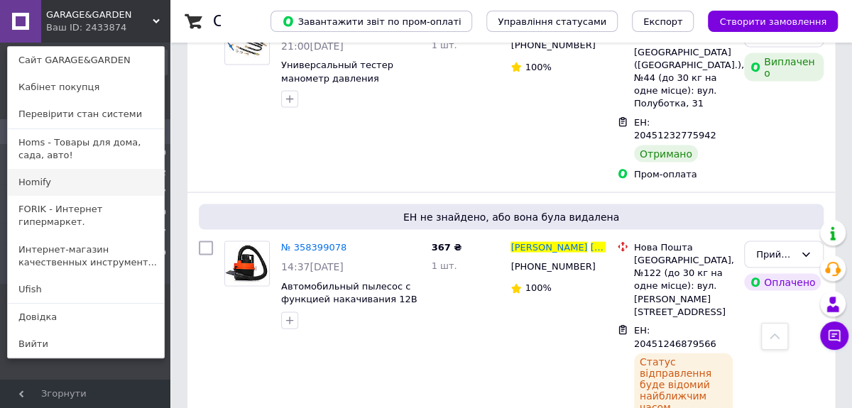
click at [63, 176] on link "Homify" at bounding box center [86, 182] width 156 height 27
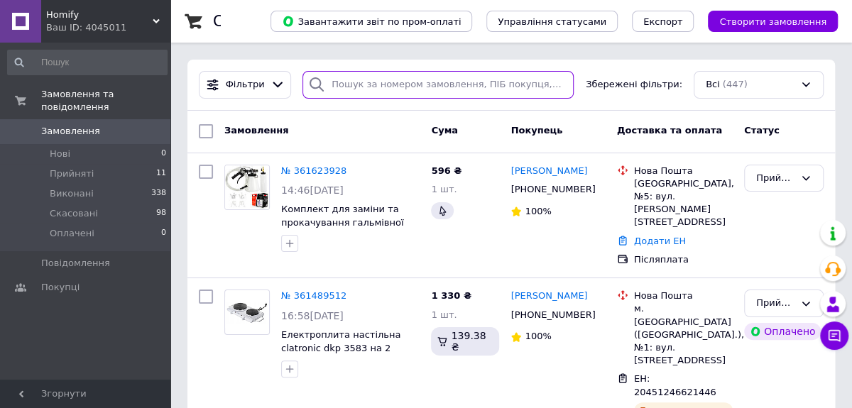
click at [361, 86] on input "search" at bounding box center [438, 85] width 271 height 28
paste input "[PERSON_NAME]"
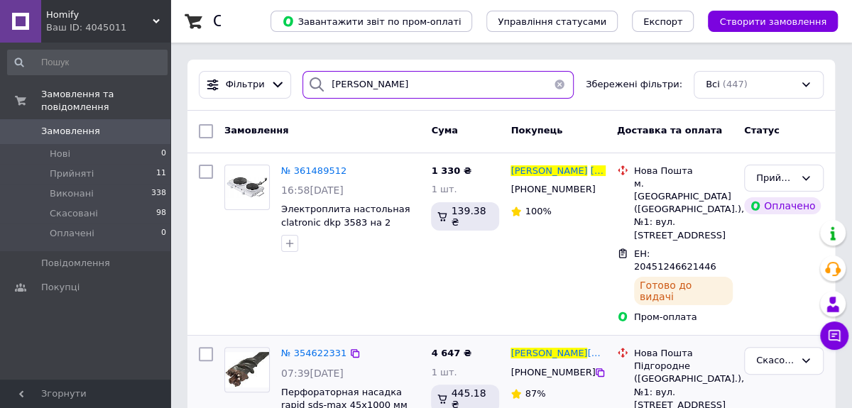
type input "[PERSON_NAME]"
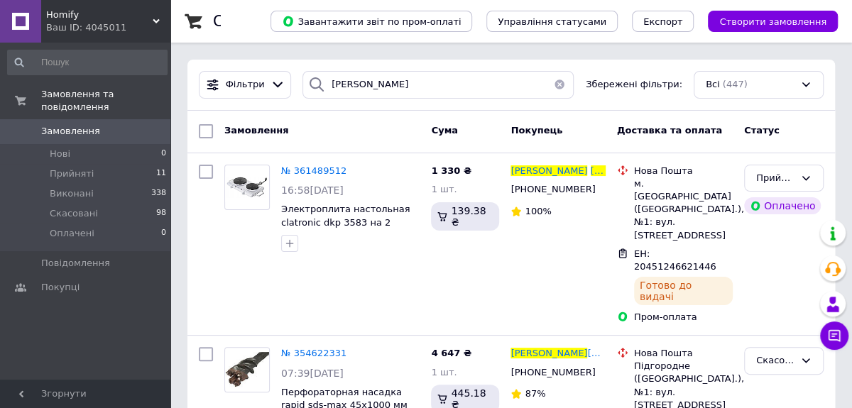
click at [58, 125] on span "Замовлення" at bounding box center [70, 131] width 59 height 13
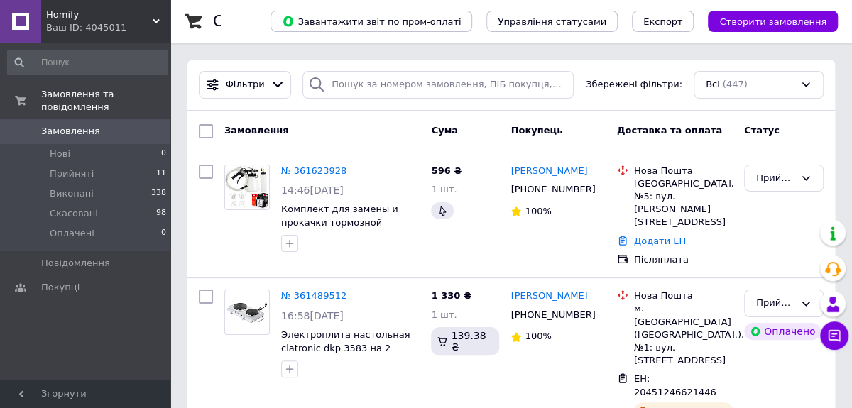
click at [151, 20] on span "Homify" at bounding box center [99, 15] width 107 height 13
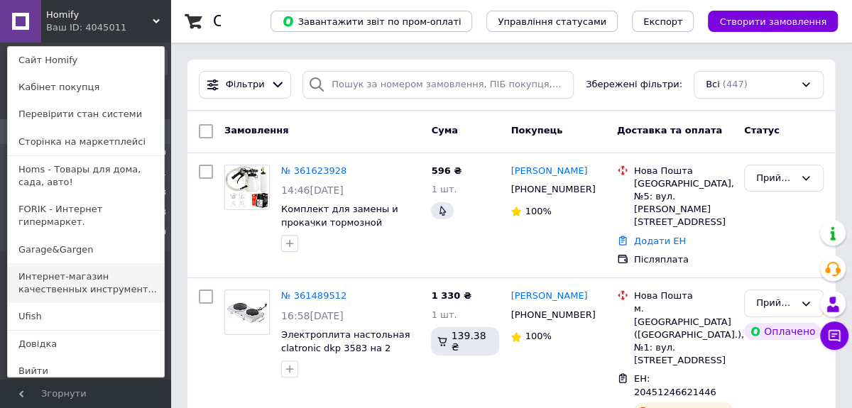
click at [64, 265] on link "Интернет-магазин качественных инструмент..." at bounding box center [86, 284] width 156 height 40
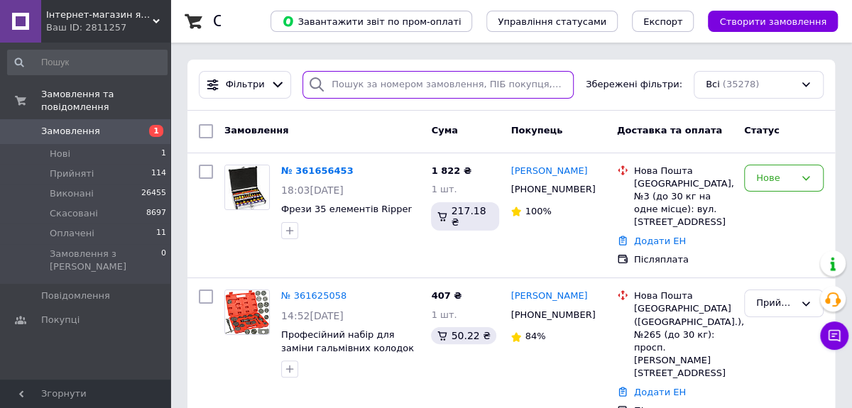
click at [347, 82] on input "search" at bounding box center [438, 85] width 271 height 28
paste input "[PERSON_NAME]"
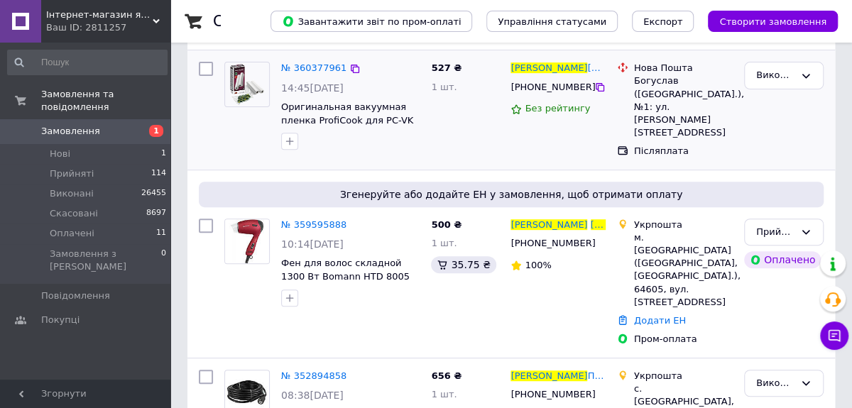
scroll to position [258, 0]
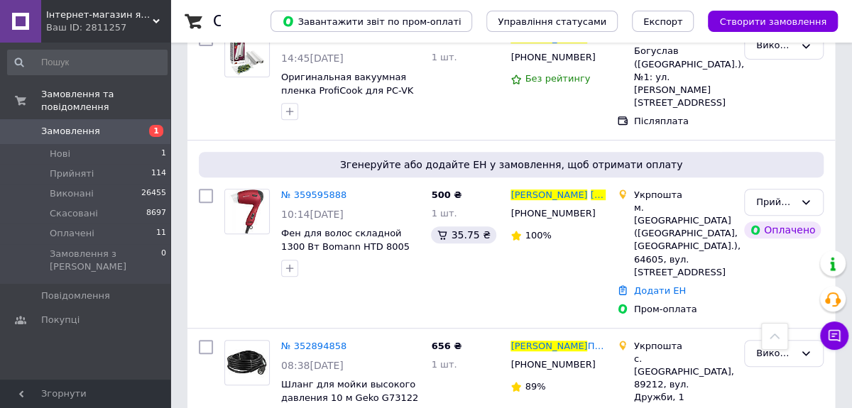
type input "[PERSON_NAME]"
click at [654, 286] on link "Додати ЕН" at bounding box center [660, 291] width 52 height 11
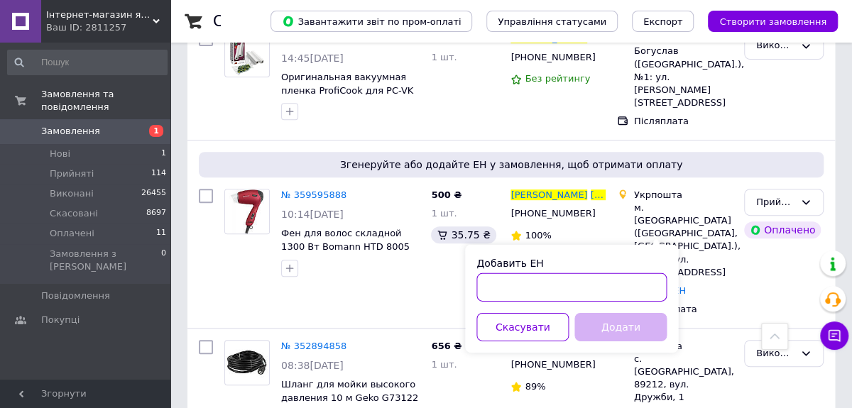
click at [568, 291] on input "Добавить ЕН" at bounding box center [572, 287] width 190 height 28
paste input "0505368654498"
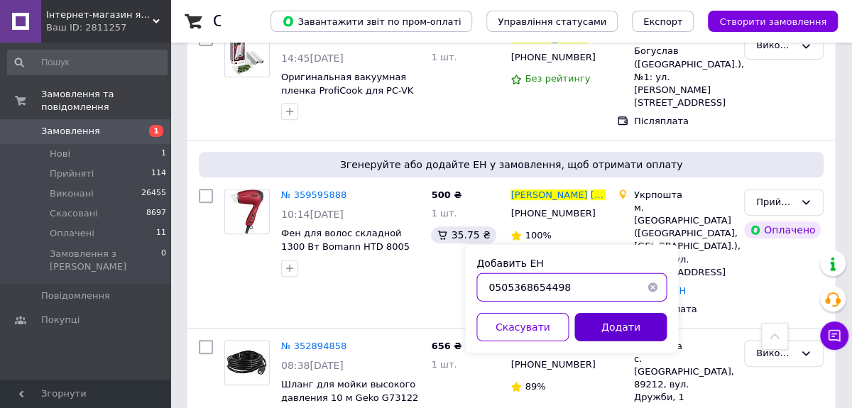
type input "0505368654498"
click at [629, 326] on button "Додати" at bounding box center [621, 327] width 92 height 28
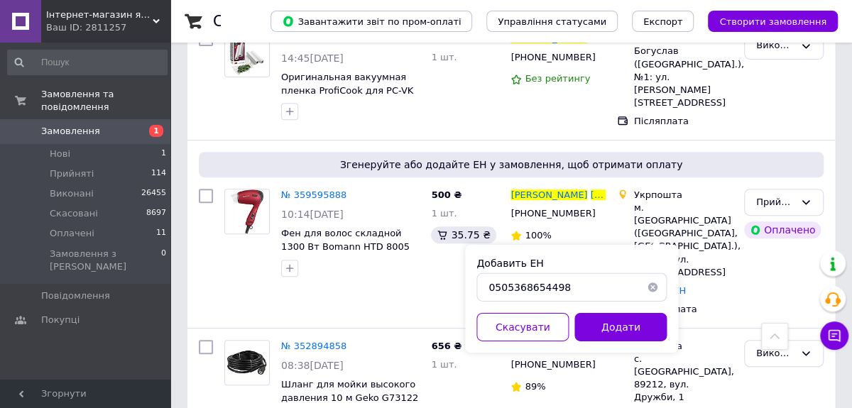
click at [654, 286] on button "button" at bounding box center [653, 287] width 28 height 28
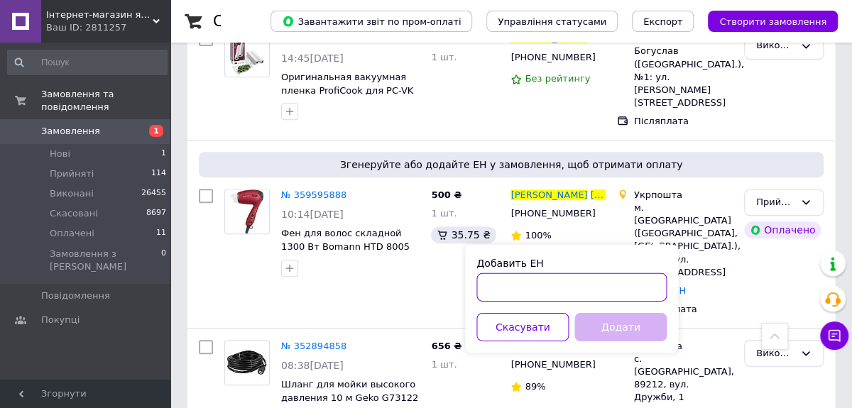
click at [536, 283] on input "Добавить ЕН" at bounding box center [572, 287] width 190 height 28
paste input "0505368654498"
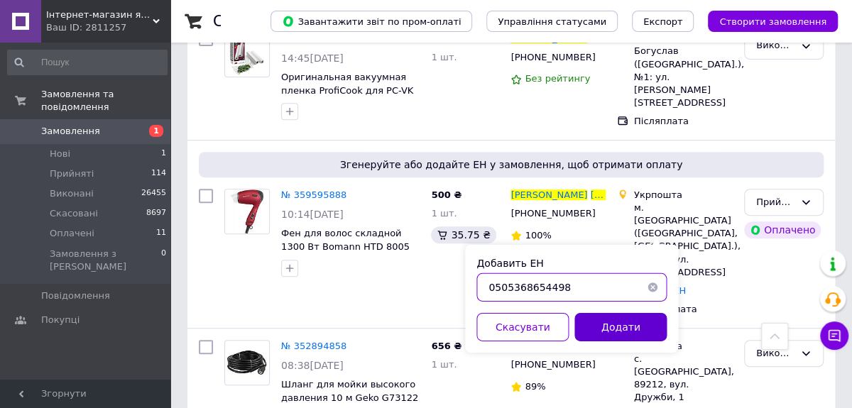
type input "0505368654498"
click at [609, 326] on button "Додати" at bounding box center [621, 327] width 92 height 28
click at [607, 330] on button "Додати" at bounding box center [621, 327] width 92 height 28
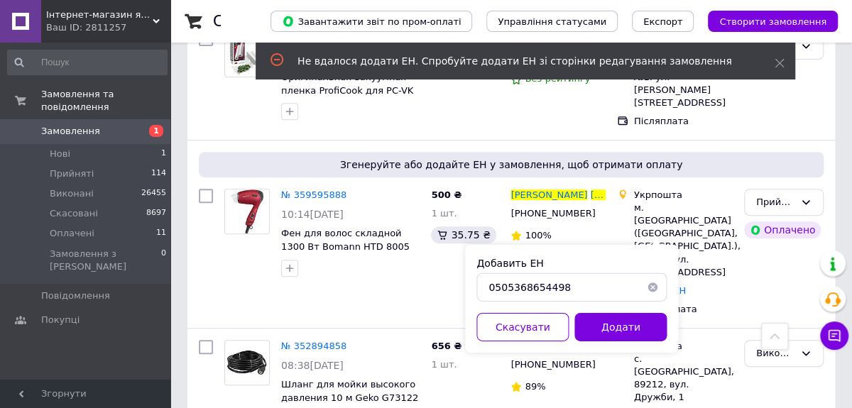
click at [76, 125] on span "Замовлення" at bounding box center [70, 131] width 59 height 13
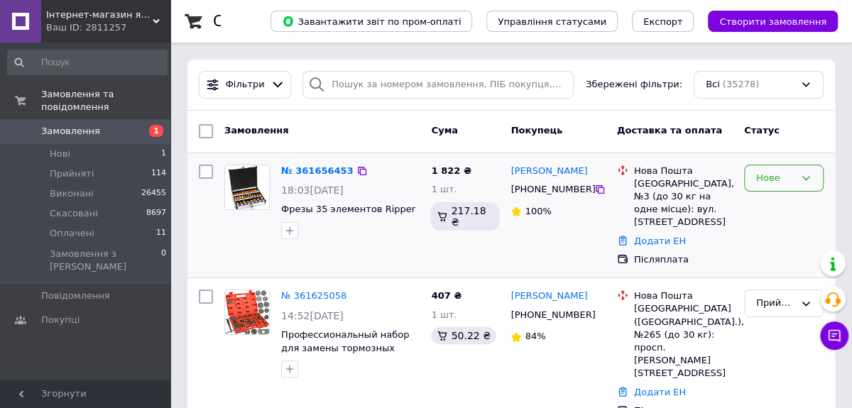
click at [773, 180] on div "Нове" at bounding box center [776, 178] width 38 height 15
click at [766, 212] on li "Прийнято" at bounding box center [784, 208] width 78 height 26
click at [153, 15] on div "Інтернет-магазин якісних інструментів ''VERFO'' Ваш ID: 2811257" at bounding box center [105, 21] width 129 height 43
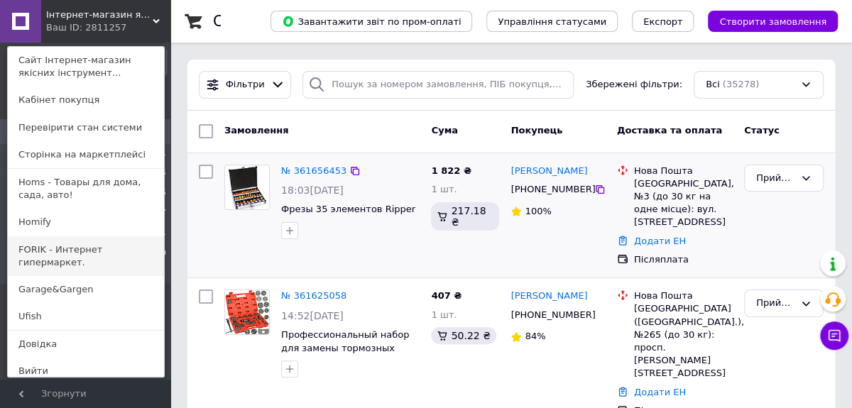
click at [79, 251] on link "FORIK - Интернет гипермаркет." at bounding box center [86, 257] width 156 height 40
